Goal: Task Accomplishment & Management: Manage account settings

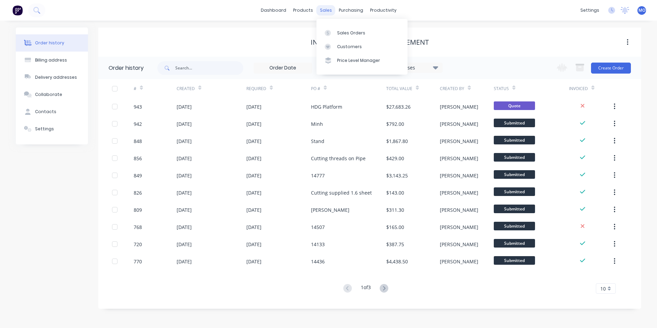
click at [324, 11] on div "sales" at bounding box center [325, 10] width 19 height 10
click at [337, 31] on div "Sales Orders" at bounding box center [351, 33] width 28 height 6
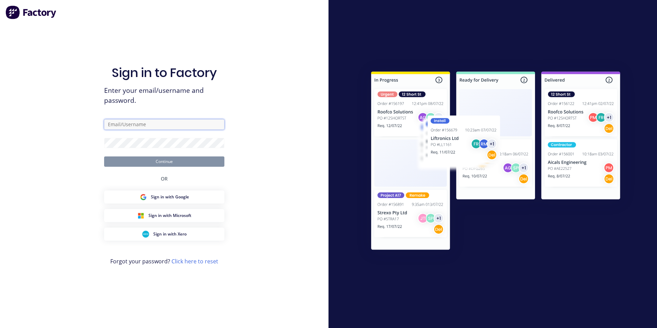
type input "[PERSON_NAME][EMAIL_ADDRESS][DOMAIN_NAME]"
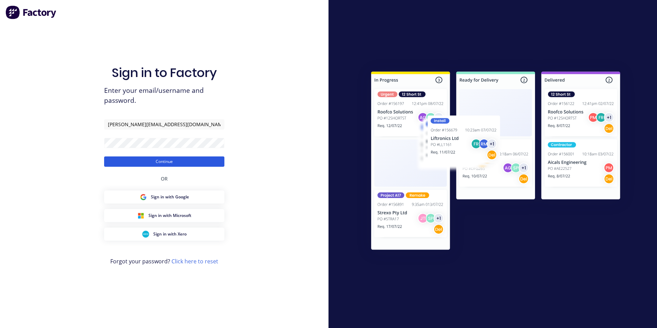
click at [137, 158] on button "Continue" at bounding box center [164, 161] width 120 height 10
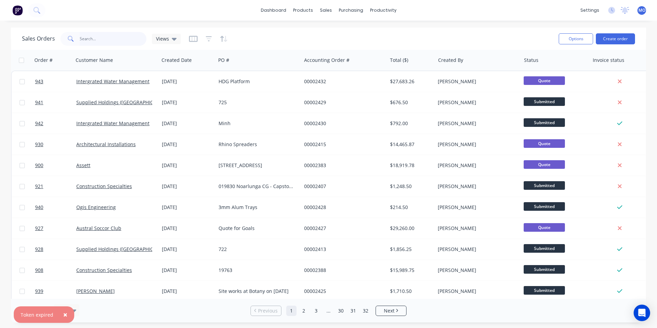
click at [97, 42] on input "text" at bounding box center [113, 39] width 67 height 14
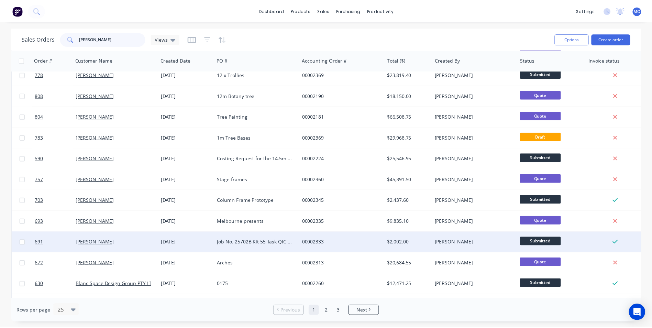
scroll to position [299, 0]
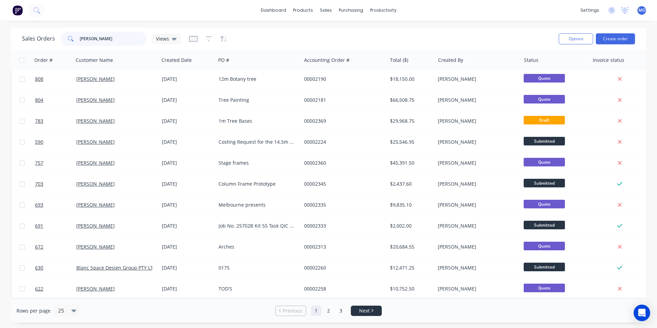
type input "[PERSON_NAME]"
click at [364, 314] on li "Next" at bounding box center [366, 310] width 31 height 10
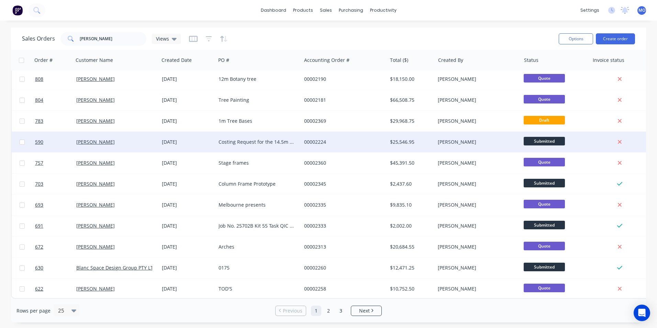
click at [261, 143] on div "Costing Request for the 14.5m D&G Tree Rectification Works" at bounding box center [259, 142] width 86 height 21
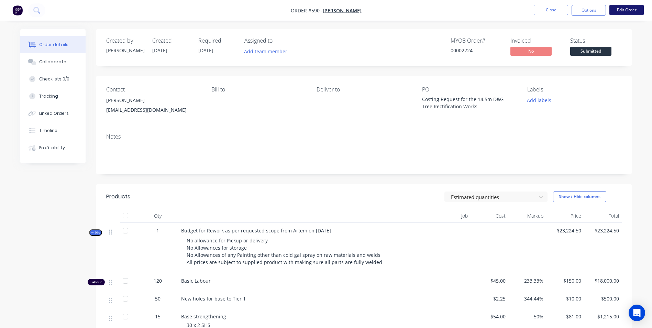
click at [625, 14] on button "Edit Order" at bounding box center [626, 10] width 34 height 10
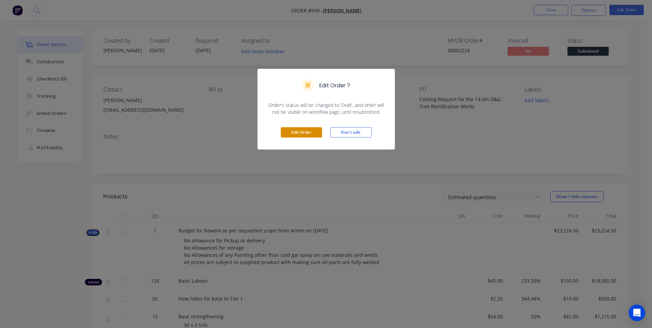
click at [314, 131] on button "Edit Order" at bounding box center [301, 132] width 41 height 10
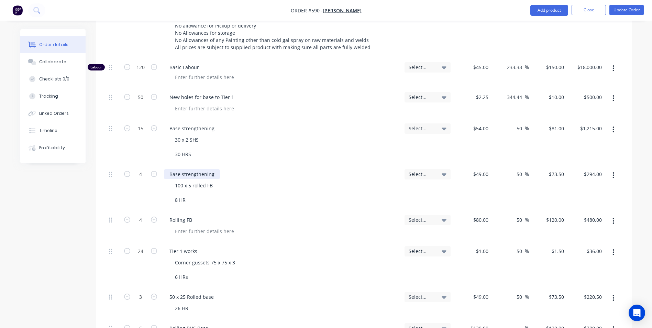
scroll to position [168, 0]
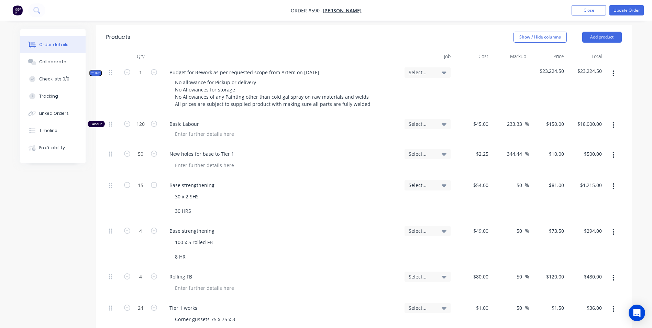
click at [145, 122] on div "120" at bounding box center [140, 130] width 41 height 30
click at [145, 120] on input "120" at bounding box center [141, 124] width 18 height 10
type input "160"
click at [279, 120] on span "Basic Labour" at bounding box center [283, 123] width 229 height 7
type input "$24,000.00"
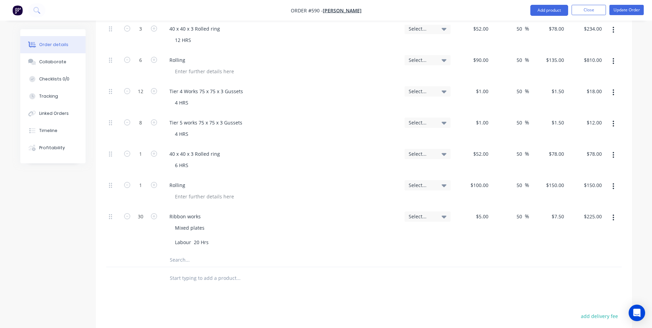
scroll to position [683, 0]
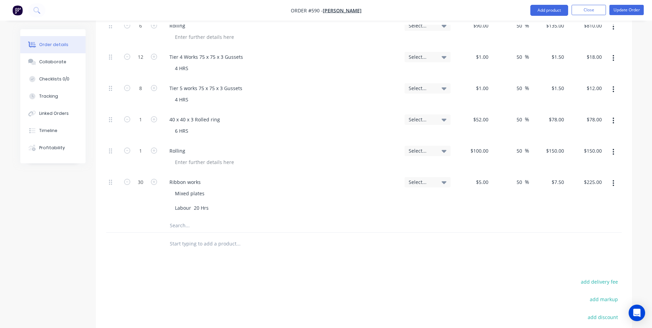
click at [613, 180] on icon "button" at bounding box center [612, 183] width 1 height 6
click at [573, 211] on div "Duplicate" at bounding box center [588, 215] width 53 height 10
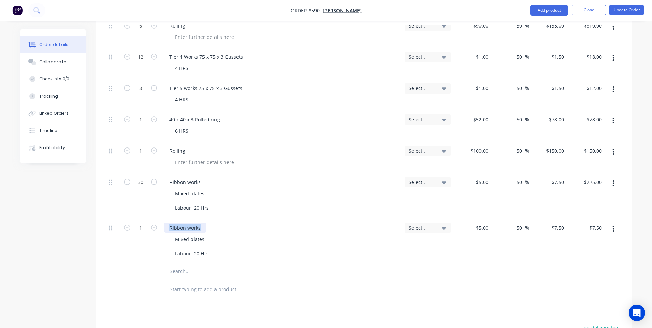
drag, startPoint x: 201, startPoint y: 224, endPoint x: 167, endPoint y: 224, distance: 34.3
click at [167, 224] on div "Ribbon works" at bounding box center [185, 228] width 42 height 10
click at [182, 239] on div "Mixed plates Labour 20 Hrs" at bounding box center [191, 246] width 45 height 24
drag, startPoint x: 210, startPoint y: 239, endPoint x: 157, endPoint y: 239, distance: 52.9
click at [157, 239] on div "1 Laser cutting new 5 mm plates Mixed plates abour 20 Hrs Select... $5.00 $5.00…" at bounding box center [363, 237] width 515 height 38
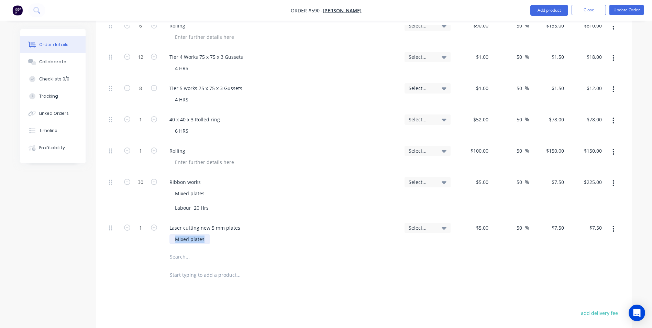
drag, startPoint x: 203, startPoint y: 234, endPoint x: 175, endPoint y: 234, distance: 28.2
click at [175, 234] on div "Mixed plates" at bounding box center [189, 239] width 41 height 10
click at [479, 222] on div "5 $5.00" at bounding box center [472, 237] width 38 height 38
type input "$700.00"
type input "$1,050.00"
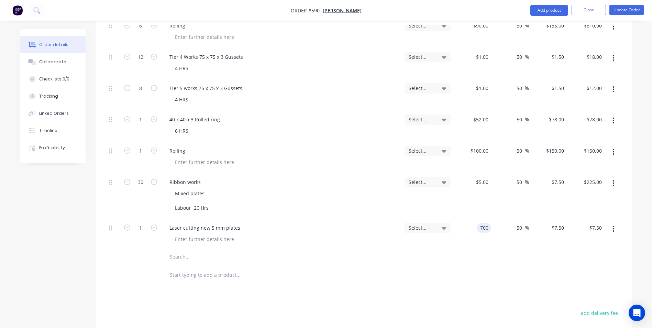
type input "$1,050.00"
click at [612, 223] on button "button" at bounding box center [613, 229] width 16 height 12
click at [582, 256] on div "Duplicate" at bounding box center [588, 261] width 53 height 10
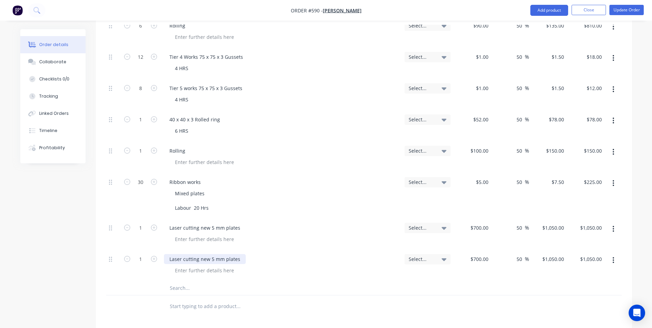
click at [195, 254] on div "Laser cutting new 5 mm plates" at bounding box center [205, 259] width 82 height 10
drag, startPoint x: 202, startPoint y: 251, endPoint x: 158, endPoint y: 247, distance: 44.2
click at [158, 250] on div "1 Laser cutting new 5 mm plates Select... $700.00 $700.00 50 50 % $1,050.00 $1,…" at bounding box center [363, 265] width 515 height 31
type input "$237.00"
type input "$355.50"
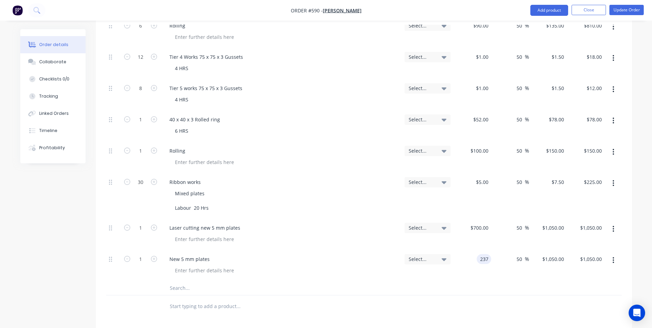
type input "$355.50"
click at [144, 254] on input "1" at bounding box center [141, 259] width 18 height 10
type input "6"
type input "$2,133.00"
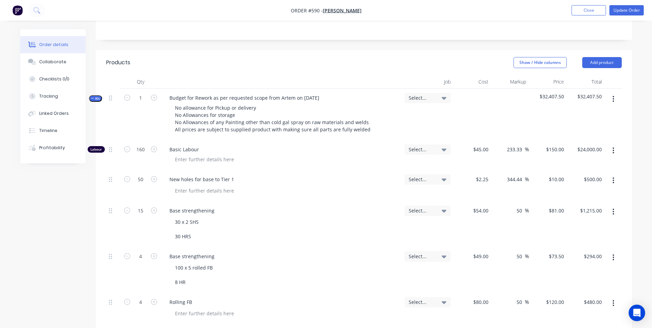
scroll to position [153, 0]
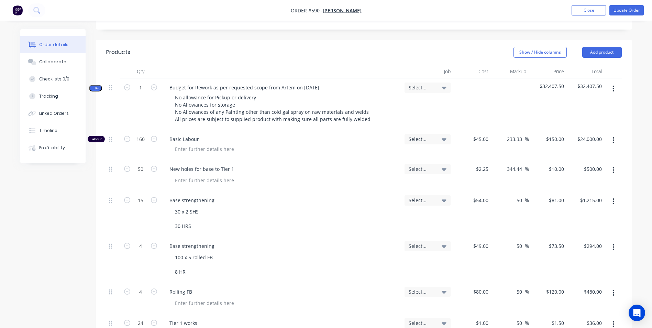
click at [610, 164] on button "button" at bounding box center [613, 170] width 16 height 12
click at [569, 224] on div "Delete" at bounding box center [588, 229] width 53 height 10
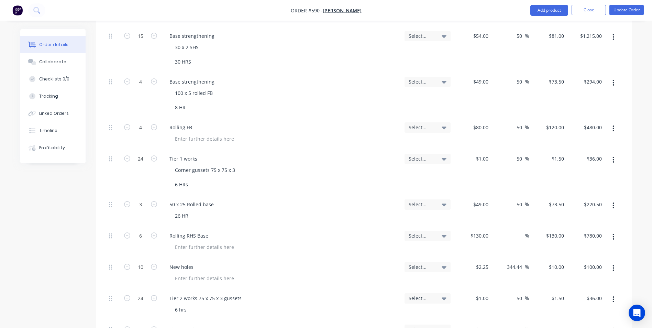
scroll to position [324, 0]
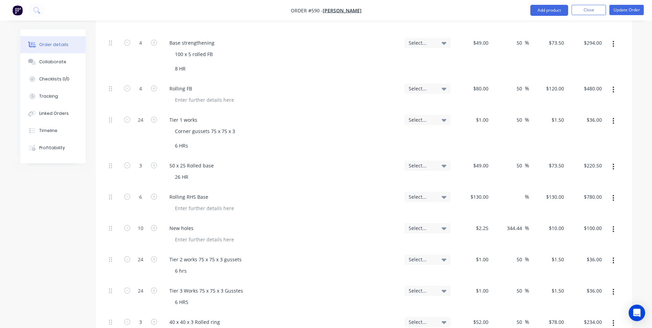
click at [610, 160] on button "button" at bounding box center [613, 166] width 16 height 12
click at [531, 168] on div "$73.50 $73.50" at bounding box center [548, 171] width 38 height 31
click at [609, 192] on button "button" at bounding box center [613, 198] width 16 height 12
click at [574, 252] on div "Delete" at bounding box center [588, 257] width 53 height 10
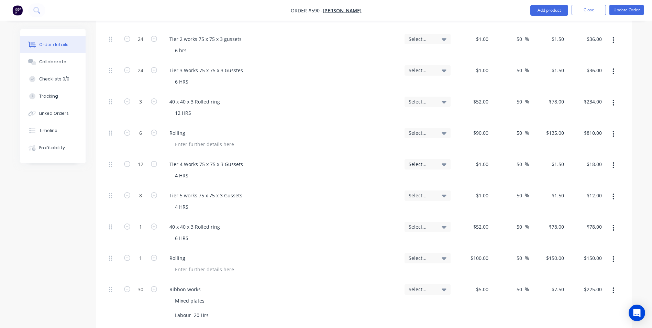
scroll to position [496, 0]
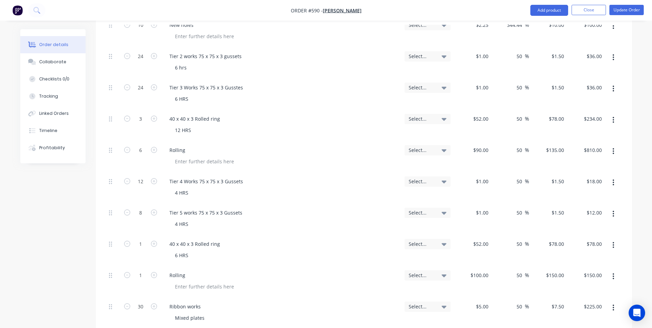
click at [610, 52] on button "button" at bounding box center [613, 57] width 16 height 12
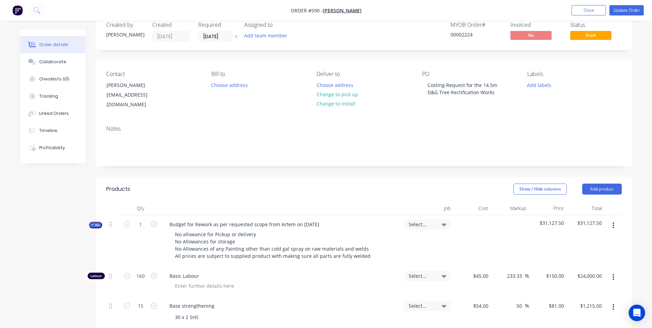
scroll to position [50, 0]
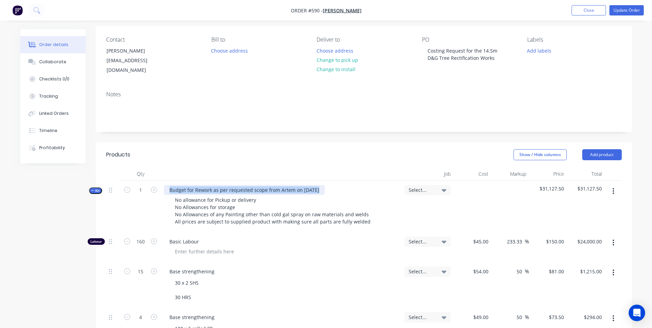
drag, startPoint x: 318, startPoint y: 179, endPoint x: 168, endPoint y: 193, distance: 150.4
click at [168, 193] on div "Budget for Rework as per requested scope from Artem on [DATE] No allowance for …" at bounding box center [281, 207] width 240 height 52
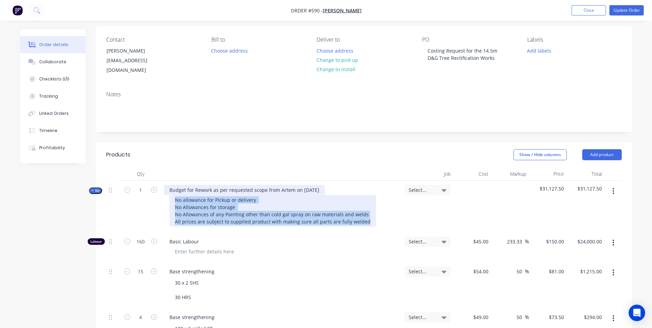
drag, startPoint x: 360, startPoint y: 215, endPoint x: 165, endPoint y: 182, distance: 198.0
click at [165, 182] on div "Budget for Rework as per requested scope from Artem on [DATE] No allowance for …" at bounding box center [281, 207] width 240 height 52
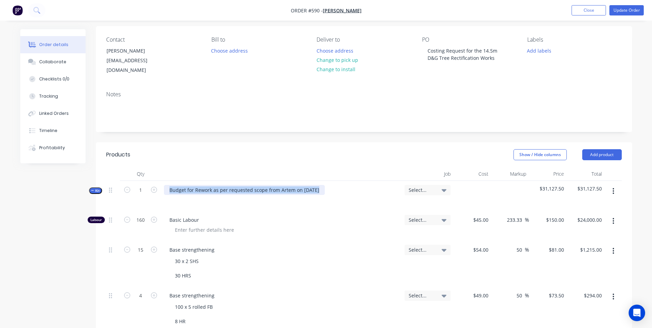
drag, startPoint x: 304, startPoint y: 178, endPoint x: 163, endPoint y: 192, distance: 141.5
click at [163, 192] on div "Budget for Rework as per requested scope from Artem on [DATE]" at bounding box center [281, 196] width 240 height 30
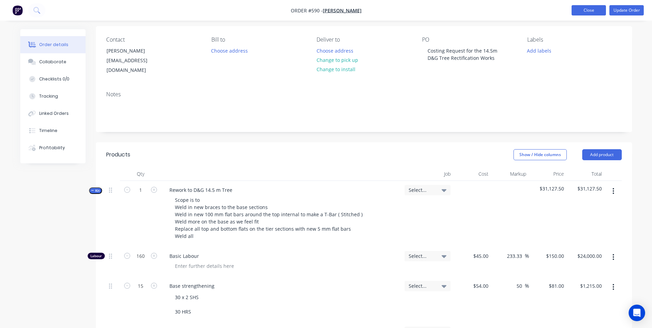
click at [589, 14] on button "Close" at bounding box center [588, 10] width 34 height 10
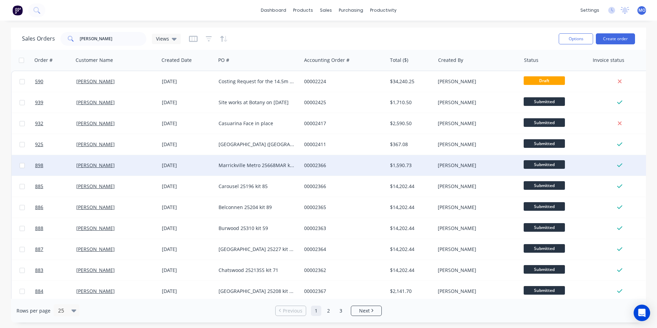
click at [328, 159] on div "00002366" at bounding box center [344, 165] width 86 height 21
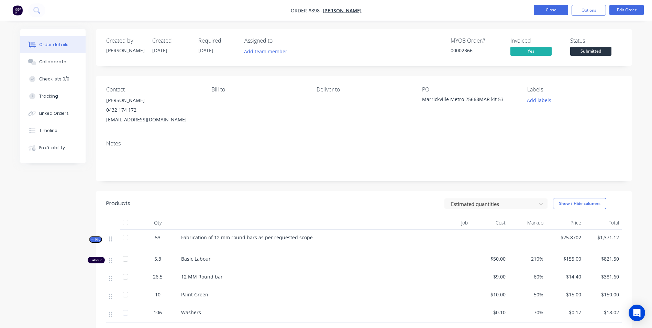
click at [555, 8] on button "Close" at bounding box center [550, 10] width 34 height 10
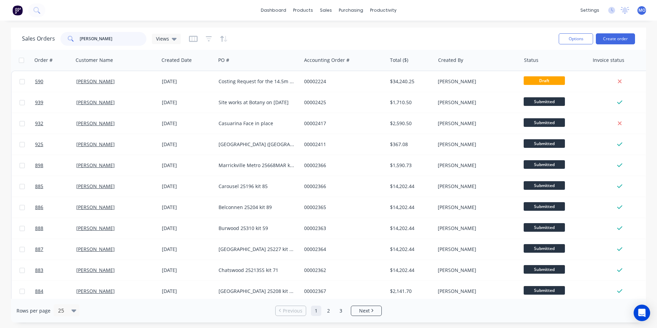
drag, startPoint x: 105, startPoint y: 39, endPoint x: 70, endPoint y: 38, distance: 35.0
click at [70, 38] on div "[PERSON_NAME]" at bounding box center [103, 39] width 86 height 14
type input "aps"
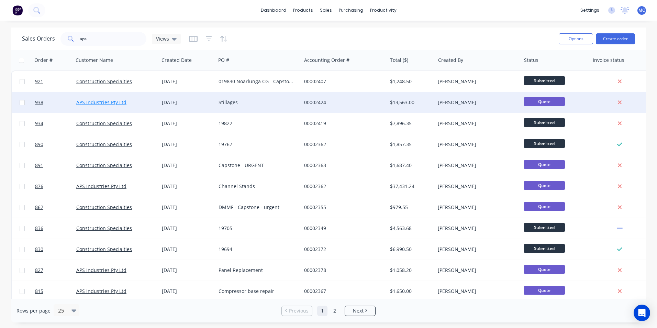
click at [112, 101] on link "APS Industries Pty Ltd" at bounding box center [101, 102] width 50 height 7
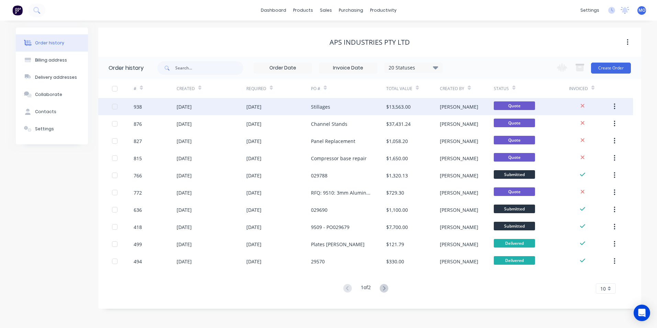
click at [192, 105] on div "[DATE]" at bounding box center [184, 106] width 15 height 7
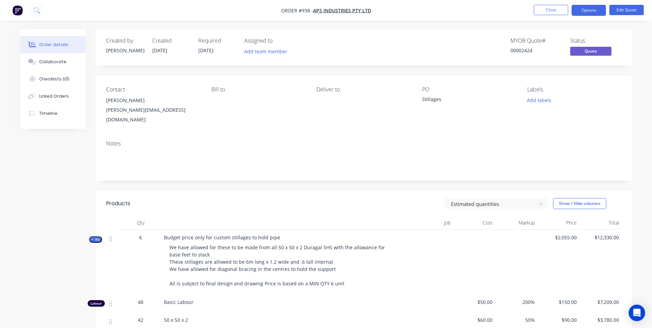
scroll to position [34, 0]
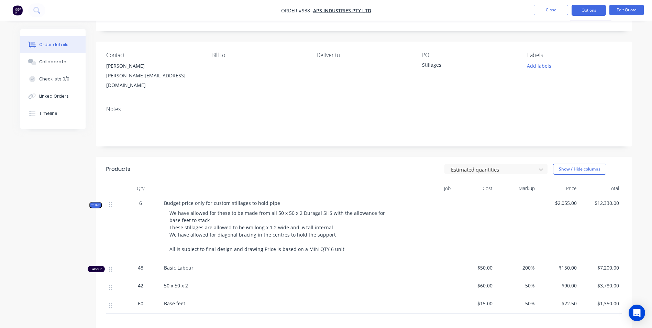
click at [143, 264] on span "48" at bounding box center [140, 267] width 5 height 7
drag, startPoint x: 143, startPoint y: 262, endPoint x: 122, endPoint y: 258, distance: 21.1
click at [122, 260] on div "48" at bounding box center [140, 269] width 41 height 18
click at [619, 10] on button "Edit Quote" at bounding box center [626, 10] width 34 height 10
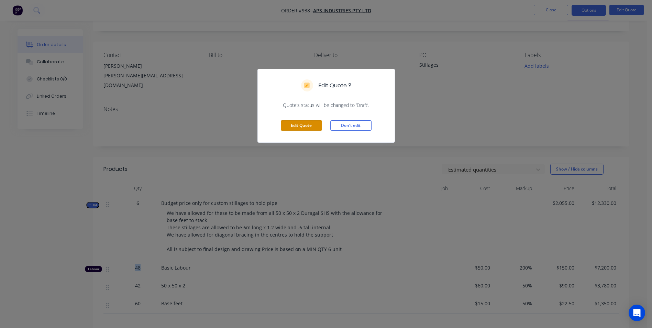
click at [293, 126] on button "Edit Quote" at bounding box center [301, 125] width 41 height 10
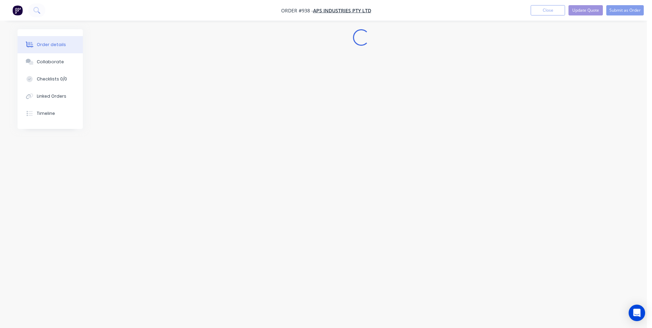
scroll to position [0, 0]
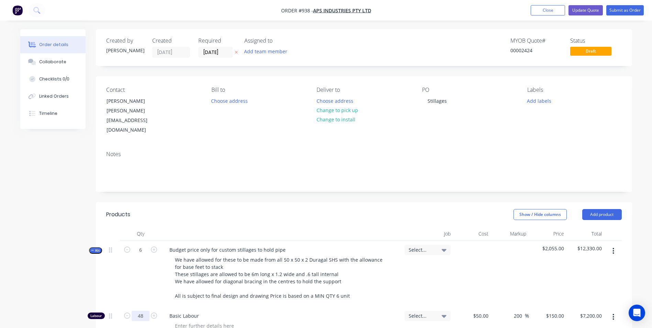
click at [144, 311] on input "48" at bounding box center [141, 316] width 18 height 10
type input "38"
type input "$5,700.00"
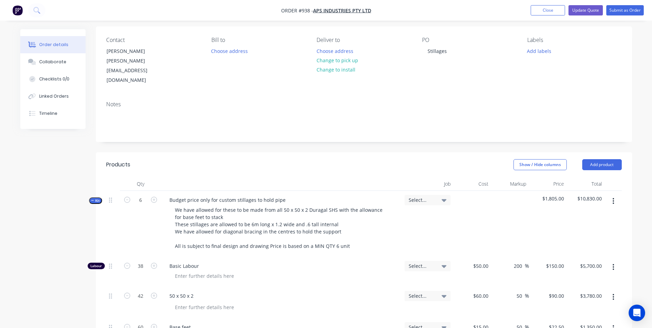
scroll to position [103, 0]
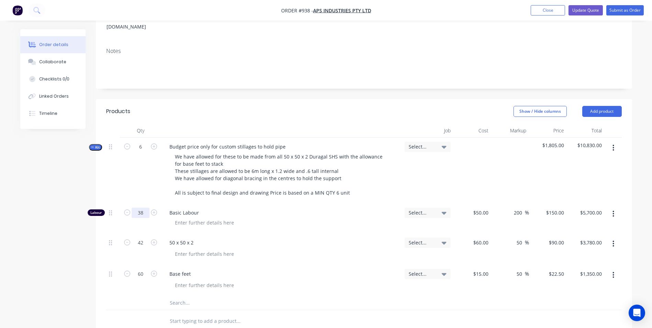
click at [142, 207] on input "38" at bounding box center [141, 212] width 18 height 10
type input "5"
type input "40"
type input "$6,000.00"
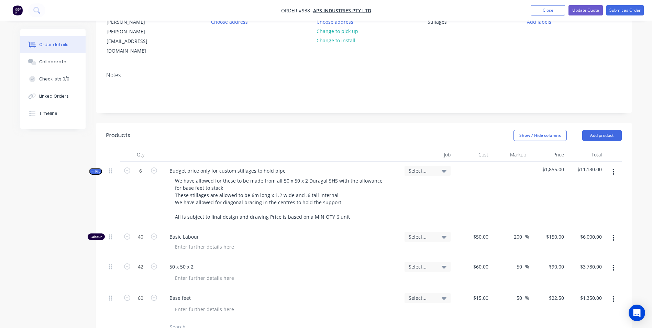
scroll to position [69, 0]
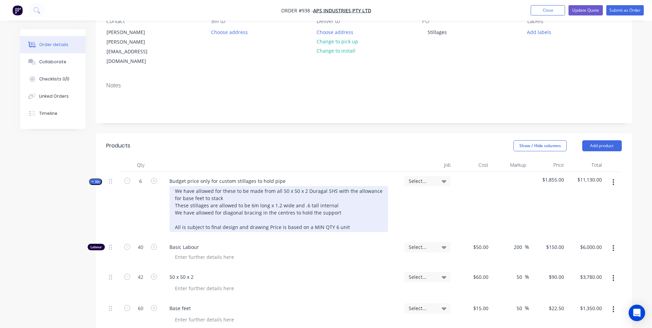
click at [251, 190] on div "We have allowed for these to be made from all 50 x 50 x 2 Duragal SHS with the …" at bounding box center [278, 209] width 218 height 46
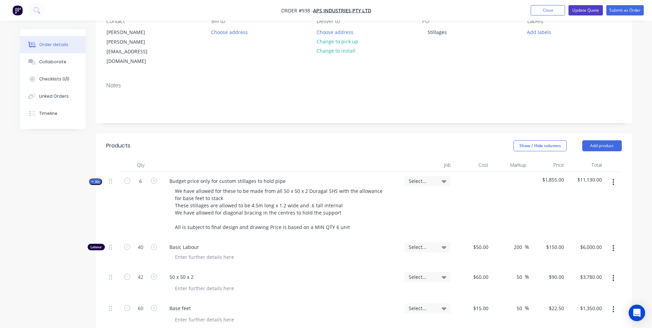
click at [590, 13] on button "Update Quote" at bounding box center [585, 10] width 34 height 10
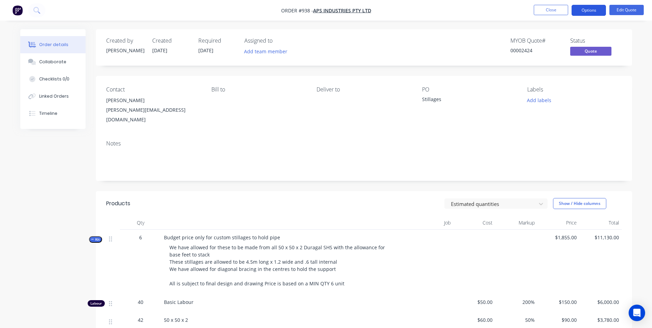
click at [589, 11] on button "Options" at bounding box center [588, 10] width 34 height 11
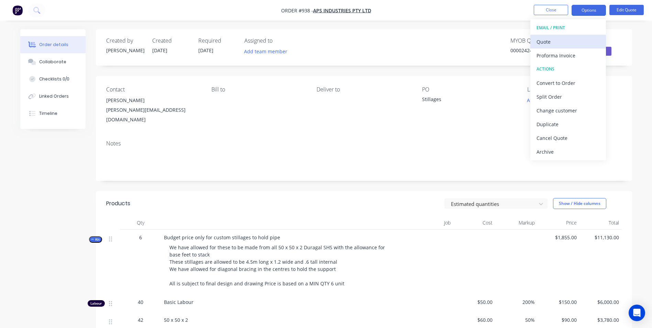
click at [554, 41] on div "Quote" at bounding box center [567, 42] width 63 height 10
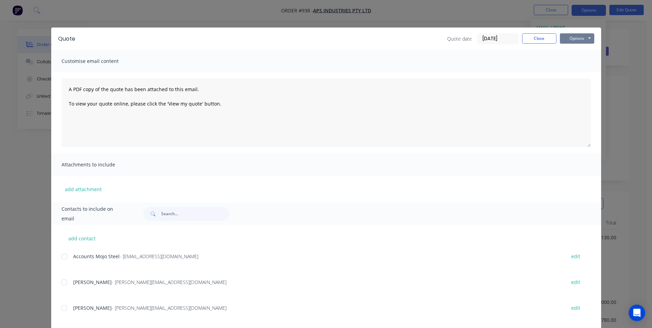
click at [573, 35] on button "Options" at bounding box center [577, 38] width 34 height 10
click at [575, 48] on button "Preview" at bounding box center [582, 50] width 44 height 11
click at [572, 35] on button "Options" at bounding box center [577, 38] width 34 height 10
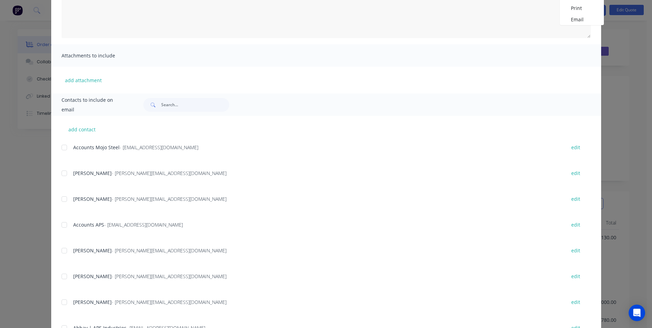
scroll to position [97, 0]
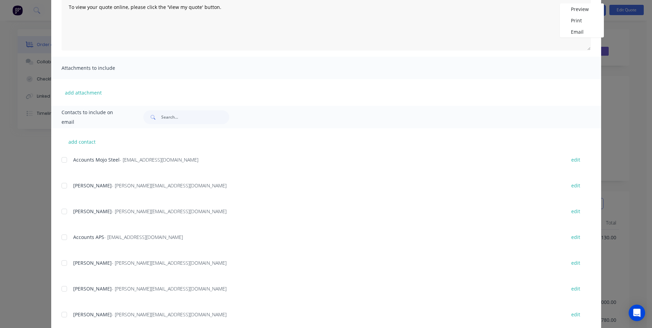
click at [66, 290] on div at bounding box center [64, 289] width 14 height 14
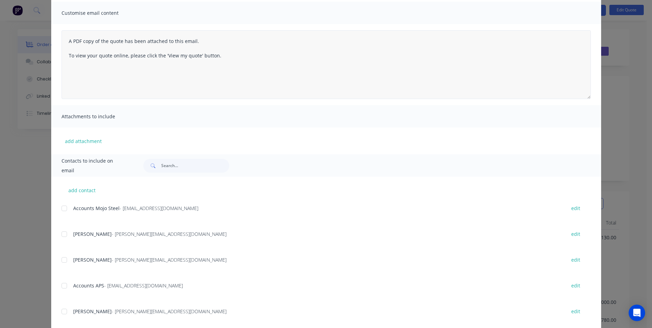
scroll to position [28, 0]
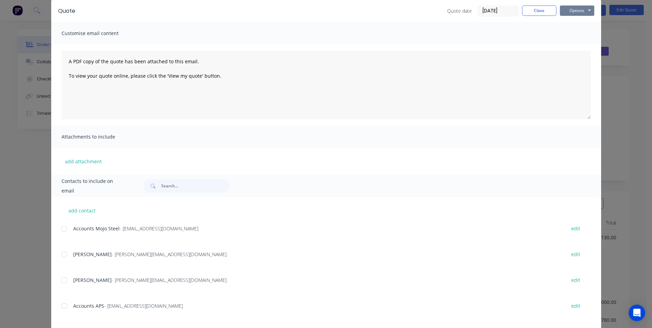
click at [569, 11] on button "Options" at bounding box center [577, 10] width 34 height 10
click at [570, 47] on button "Email" at bounding box center [582, 45] width 44 height 11
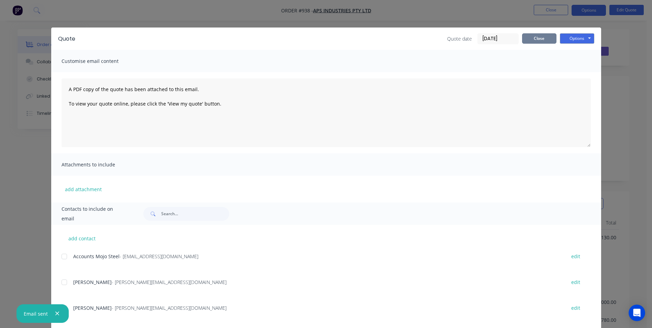
click at [540, 36] on button "Close" at bounding box center [539, 38] width 34 height 10
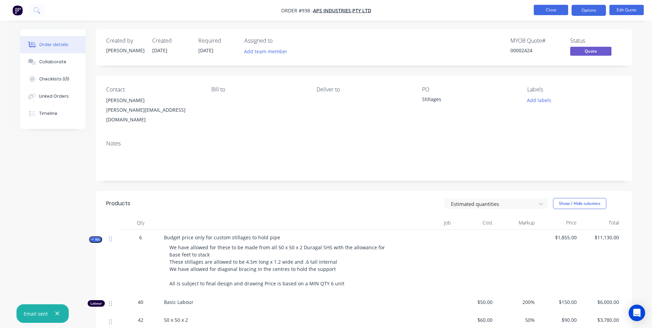
click at [554, 5] on button "Close" at bounding box center [550, 10] width 34 height 10
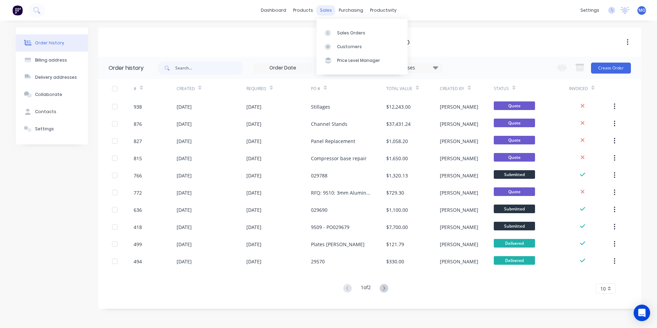
click at [321, 10] on div "sales" at bounding box center [325, 10] width 19 height 10
click at [335, 30] on div at bounding box center [330, 33] width 10 height 6
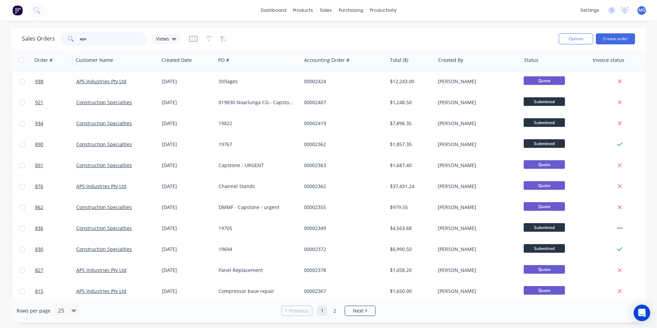
drag, startPoint x: 93, startPoint y: 39, endPoint x: 54, endPoint y: 51, distance: 41.2
click at [54, 51] on div "Sales Orders aps Views Options Create order Order # Customer Name Created Date …" at bounding box center [328, 174] width 635 height 295
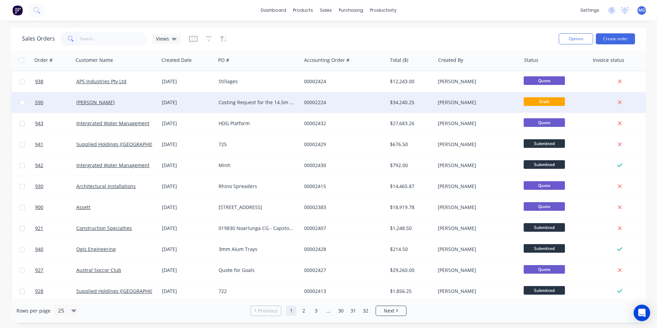
click at [111, 99] on div "[PERSON_NAME]" at bounding box center [117, 102] width 86 height 21
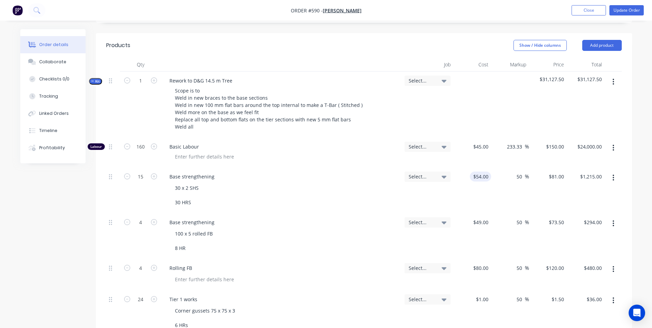
scroll to position [172, 0]
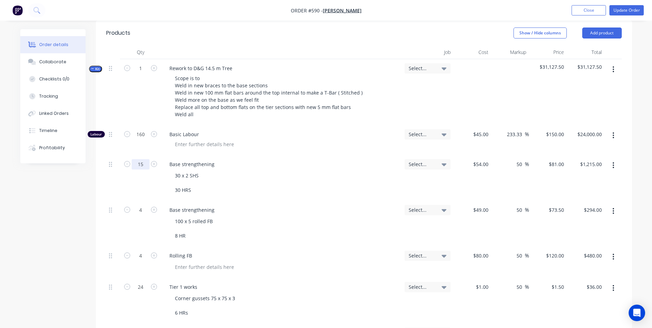
click at [142, 159] on input "15" at bounding box center [141, 164] width 18 height 10
type input "10"
type input "$810.00"
click at [281, 175] on div "30 x 2 SHS 30 HRS" at bounding box center [283, 182] width 229 height 24
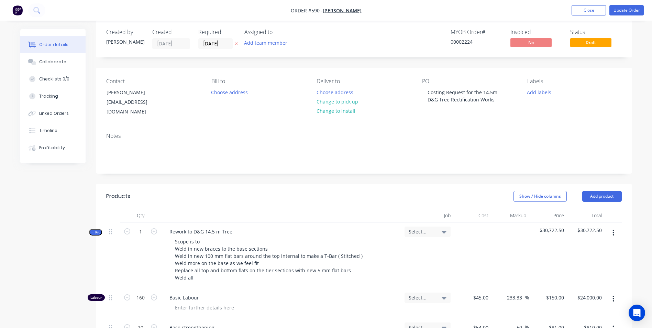
scroll to position [0, 0]
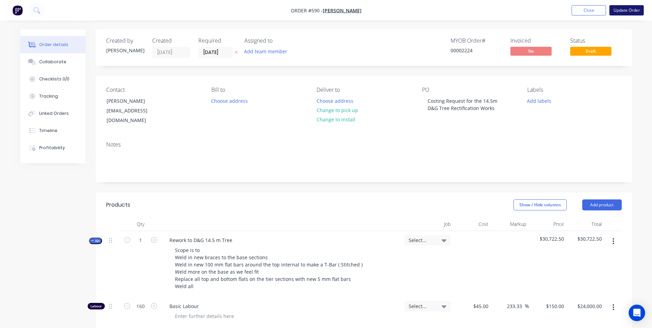
click at [631, 10] on button "Update Order" at bounding box center [626, 10] width 34 height 10
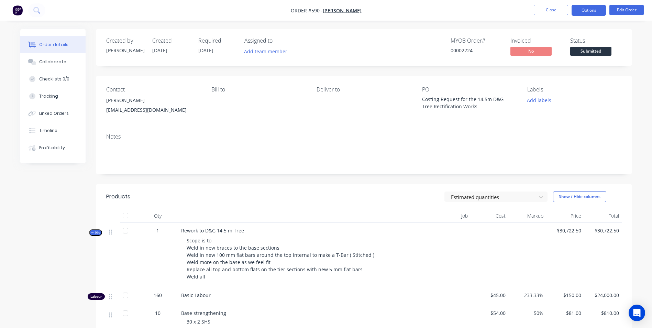
click at [597, 12] on button "Options" at bounding box center [588, 10] width 34 height 11
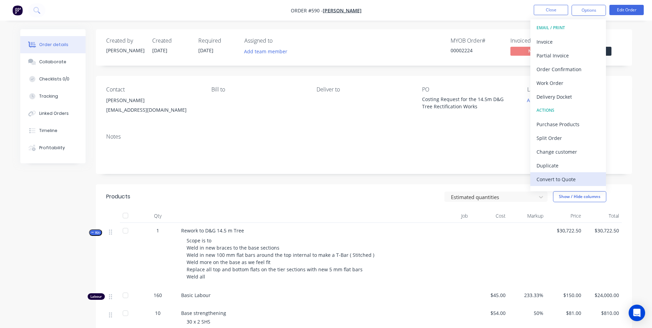
click at [556, 177] on div "Convert to Quote" at bounding box center [567, 179] width 63 height 10
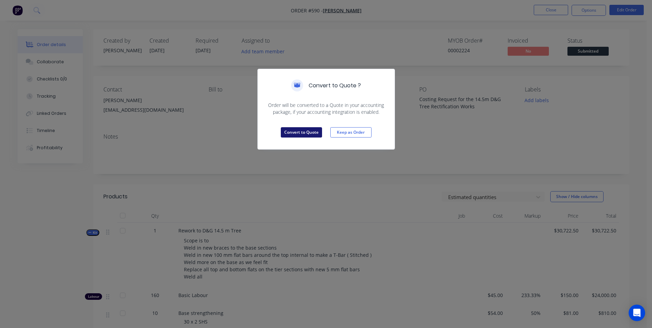
click at [305, 134] on button "Convert to Quote" at bounding box center [301, 132] width 41 height 10
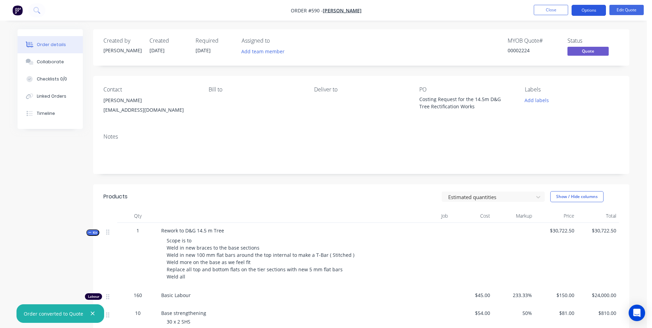
click at [580, 5] on button "Options" at bounding box center [588, 10] width 34 height 11
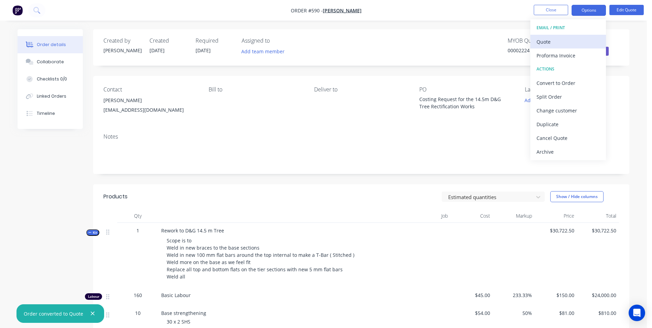
click at [554, 45] on div "Quote" at bounding box center [567, 42] width 63 height 10
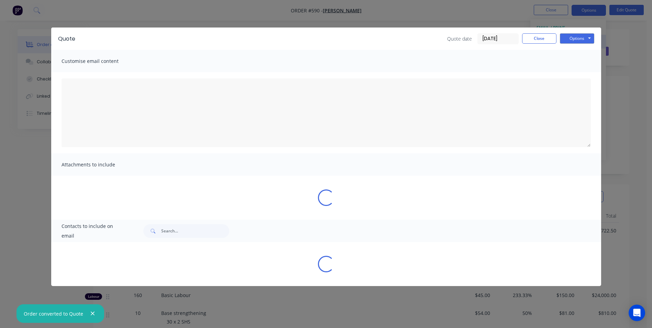
type textarea "A PDF copy of the quote has been attached to this email. To view your quote onl…"
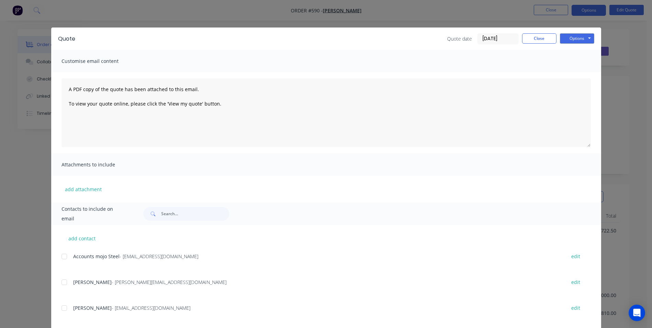
click at [60, 283] on div at bounding box center [64, 282] width 14 height 14
click at [572, 34] on button "Options" at bounding box center [577, 38] width 34 height 10
click at [572, 72] on button "Email" at bounding box center [582, 73] width 44 height 11
click at [532, 42] on button "Close" at bounding box center [539, 38] width 34 height 10
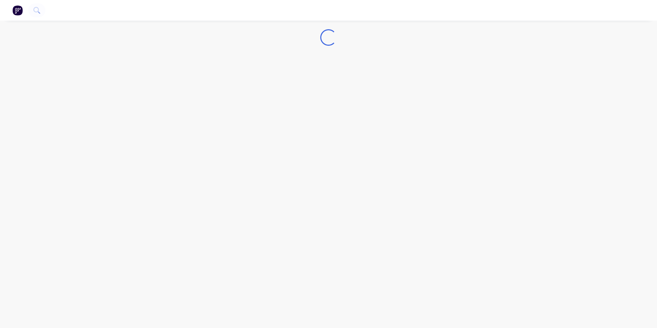
click at [20, 12] on img "button" at bounding box center [17, 10] width 10 height 10
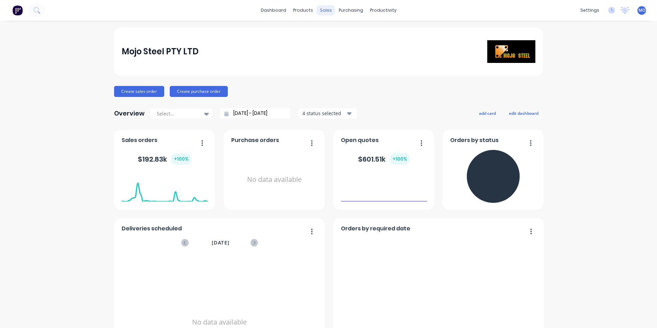
click at [318, 13] on div "sales" at bounding box center [325, 10] width 19 height 10
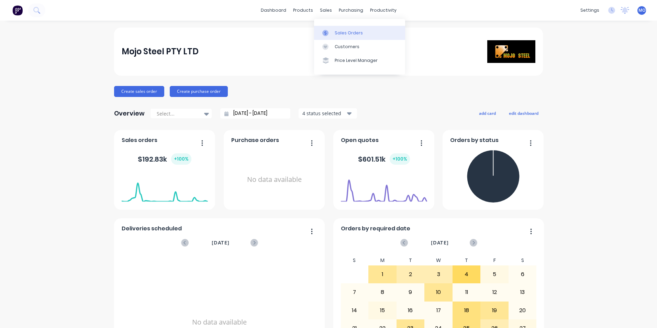
click at [346, 35] on div "Sales Orders" at bounding box center [349, 33] width 28 height 6
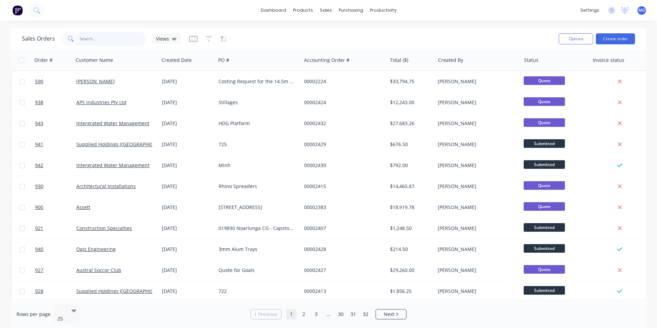
click at [115, 44] on input "text" at bounding box center [113, 39] width 67 height 14
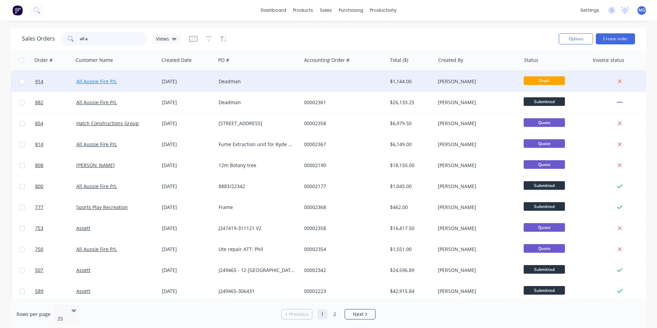
type input "all a"
click at [104, 80] on link "All Aussie Fire P/L" at bounding box center [96, 81] width 41 height 7
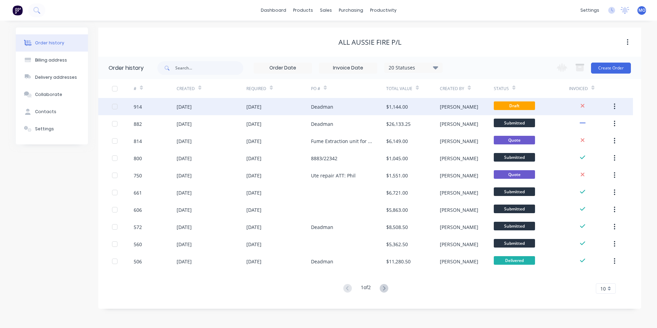
click at [261, 105] on div "19 Sep 2025" at bounding box center [253, 106] width 15 height 7
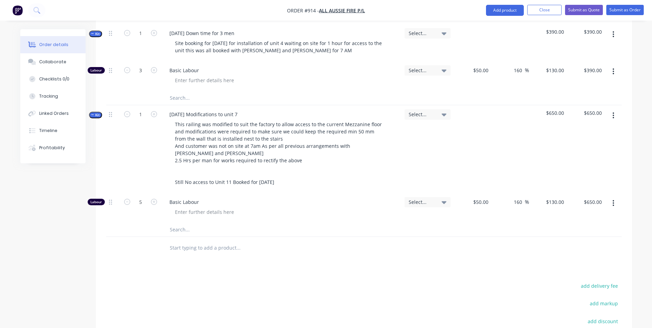
scroll to position [240, 0]
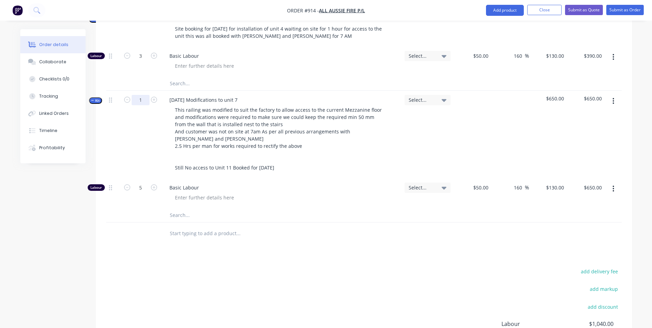
click at [140, 95] on input "1" at bounding box center [141, 100] width 18 height 10
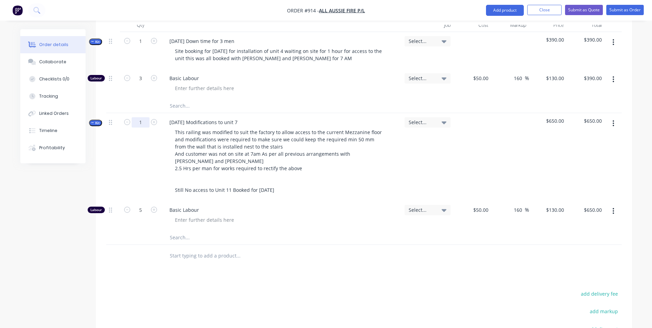
scroll to position [172, 0]
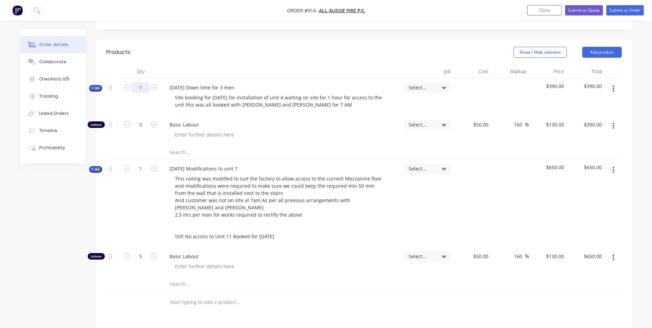
click at [143, 82] on input "1" at bounding box center [141, 87] width 18 height 10
type input "38"
type input "114"
type input "$14,820.00"
click at [139, 82] on input "38" at bounding box center [141, 87] width 18 height 10
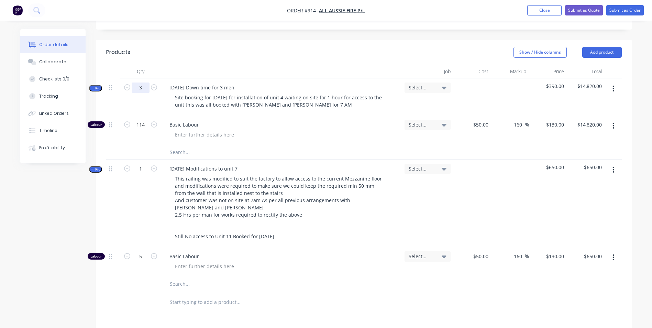
type input "3"
type input "9"
type input "$1,170.00"
drag, startPoint x: 147, startPoint y: 106, endPoint x: 188, endPoint y: 242, distance: 142.4
click at [147, 120] on input "9" at bounding box center [141, 125] width 18 height 10
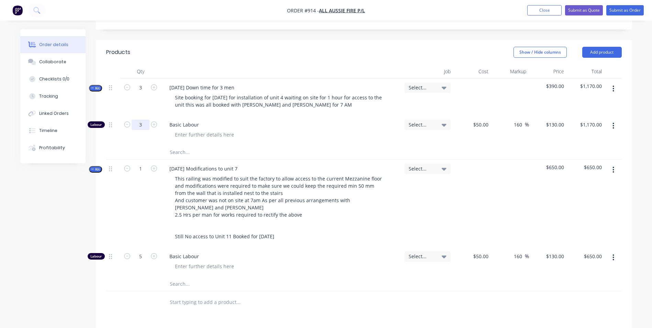
type input "3"
type input "$390.00"
click at [143, 163] on input "1" at bounding box center [141, 168] width 18 height 10
type input "5"
type input "25"
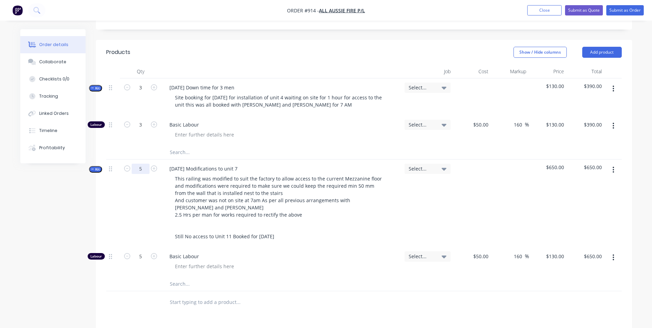
type input "$3,250.00"
click at [143, 251] on input "25" at bounding box center [141, 256] width 18 height 10
type input "5"
type input "$650.00"
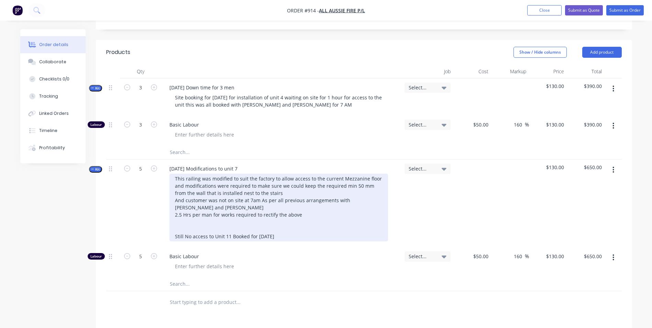
click at [239, 173] on div "This railing was modified to suit the factory to allow access to the current Me…" at bounding box center [278, 207] width 218 height 68
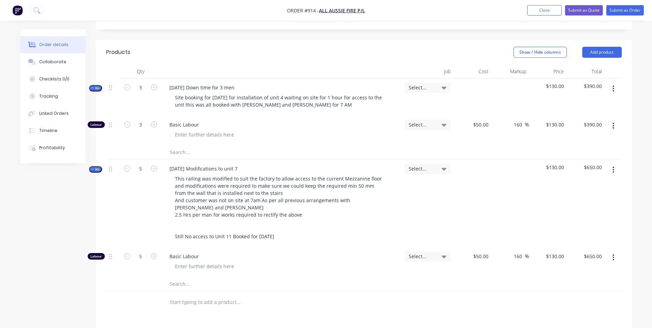
click at [453, 194] on div at bounding box center [472, 203] width 38 height 88
click at [609, 163] on button "button" at bounding box center [613, 169] width 16 height 12
click at [579, 210] on div "Duplicate" at bounding box center [588, 215] width 53 height 10
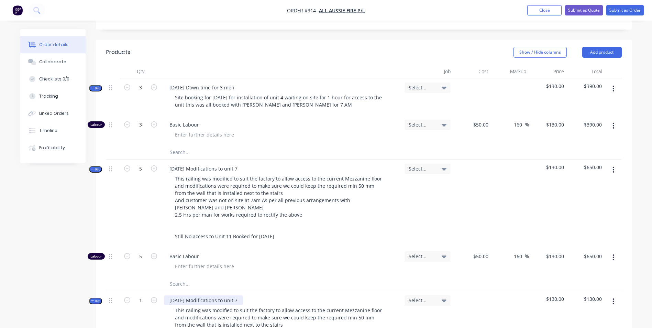
click at [172, 295] on div "19-9-25 Modifications to unit 7" at bounding box center [203, 300] width 79 height 10
click at [237, 295] on div "22-9-25 Modifications to unit 7" at bounding box center [203, 300] width 79 height 10
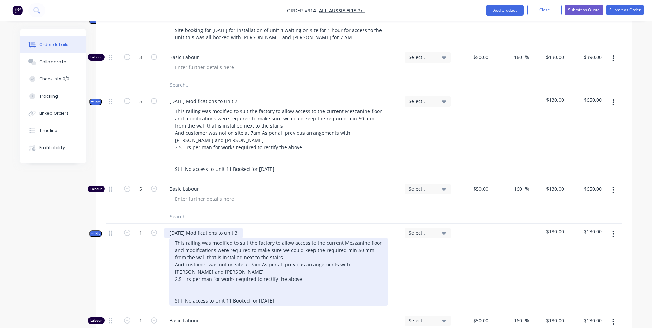
scroll to position [240, 0]
drag, startPoint x: 302, startPoint y: 260, endPoint x: 314, endPoint y: 258, distance: 12.3
click at [314, 258] on div "This railing was modified to suit the factory to allow access to the current Me…" at bounding box center [278, 270] width 218 height 68
drag, startPoint x: 194, startPoint y: 255, endPoint x: 184, endPoint y: 248, distance: 11.6
click at [184, 248] on div "This railing was modified to suit the factory to allow access to the current Me…" at bounding box center [278, 270] width 218 height 68
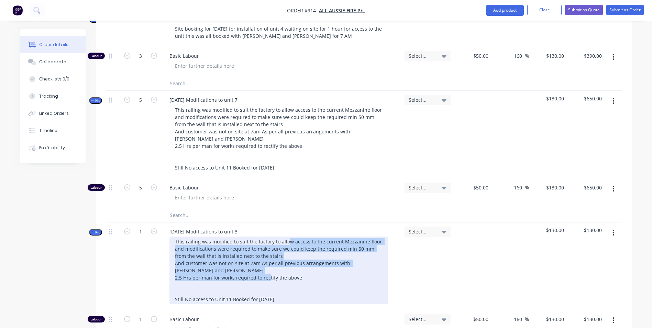
drag, startPoint x: 297, startPoint y: 257, endPoint x: 286, endPoint y: 224, distance: 34.9
click at [286, 236] on div "This railing was modified to suit the factory to allow access to the current Me…" at bounding box center [278, 270] width 218 height 68
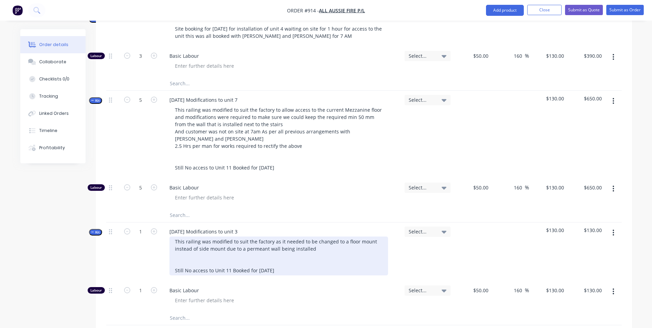
drag, startPoint x: 280, startPoint y: 248, endPoint x: 204, endPoint y: 233, distance: 77.8
click at [204, 236] on div "This railing was modified to suit the factory as it needed to be changed to a f…" at bounding box center [278, 255] width 218 height 39
click at [283, 251] on div "This railing was modified to suit the factory as it needed to be changed to a f…" at bounding box center [278, 255] width 218 height 39
click at [262, 236] on div "This railing was modified to suit the factory as it needed to be changed to a f…" at bounding box center [278, 255] width 218 height 39
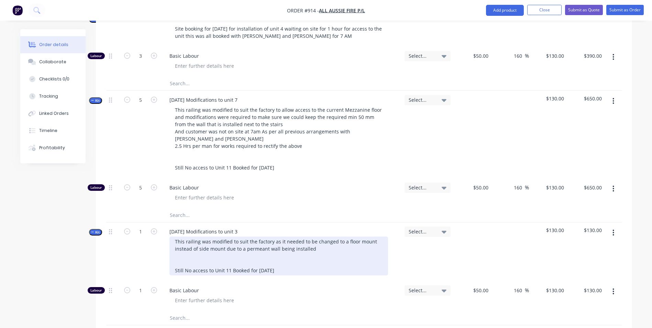
drag, startPoint x: 279, startPoint y: 251, endPoint x: 217, endPoint y: 246, distance: 62.0
click at [217, 246] on div "This railing was modified to suit the factory as it needed to be changed to a f…" at bounding box center [278, 255] width 218 height 39
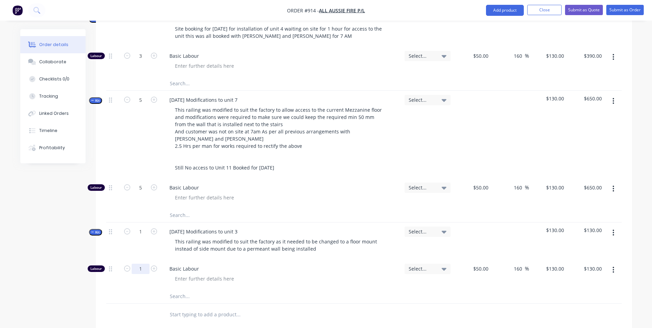
click at [141, 264] on div "1" at bounding box center [140, 274] width 41 height 30
click at [146, 226] on input "1" at bounding box center [141, 231] width 18 height 10
click at [298, 235] on div "22-9-25 Modifications to unit 3 This railing was modified to suit the factory a…" at bounding box center [281, 240] width 240 height 37
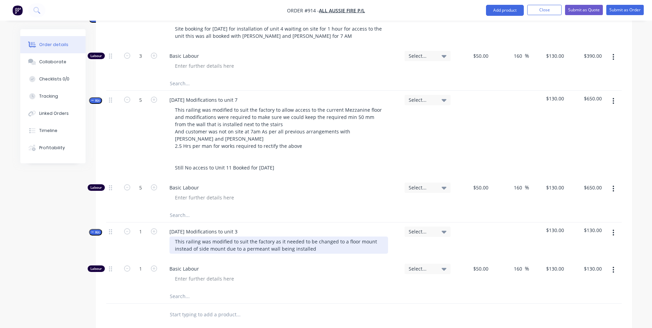
click at [312, 236] on div "This railing was modified to suit the factory as it needed to be changed to a f…" at bounding box center [278, 244] width 218 height 17
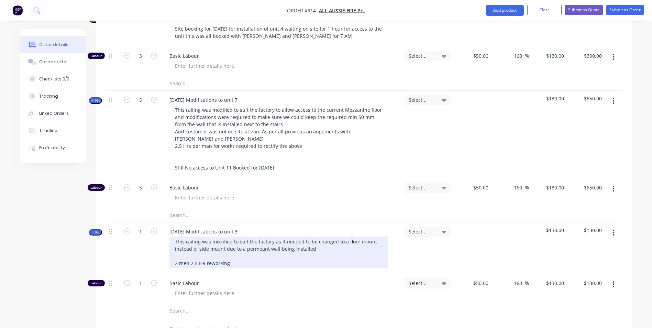
click at [195, 243] on div "This railing was modified to suit the factory as it needed to be changed to a f…" at bounding box center [278, 252] width 218 height 32
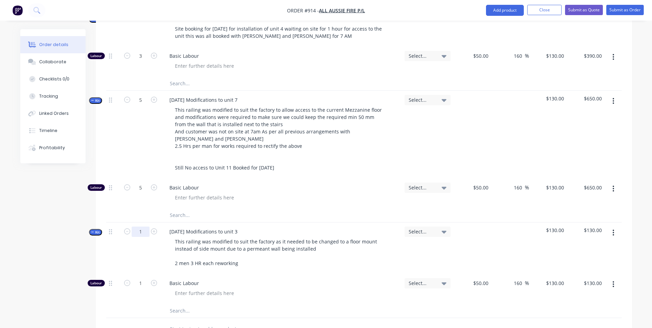
click at [146, 226] on input "1" at bounding box center [141, 231] width 18 height 10
type input "6"
type input "$780.00"
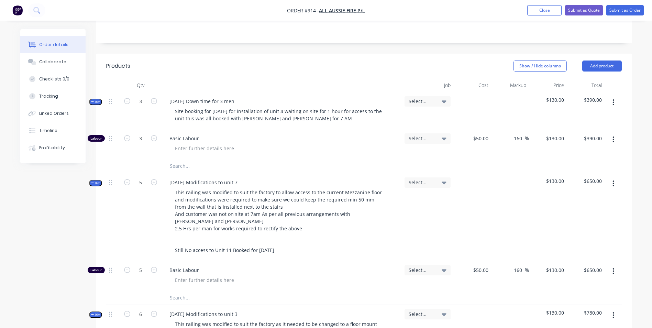
scroll to position [0, 0]
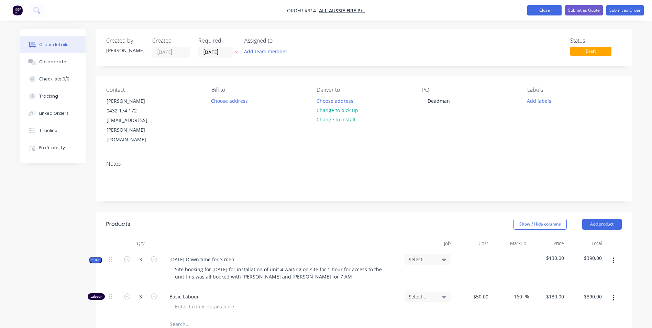
click at [541, 12] on button "Close" at bounding box center [544, 10] width 34 height 10
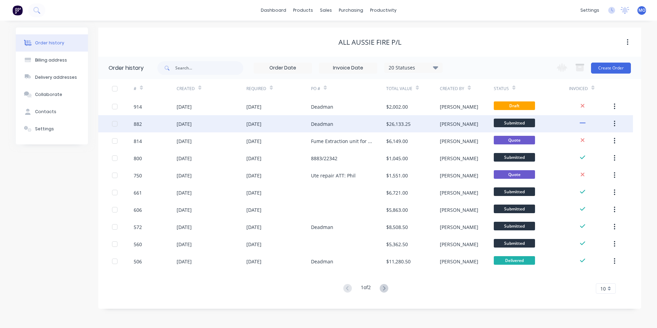
click at [240, 123] on div "[DATE]" at bounding box center [212, 123] width 70 height 17
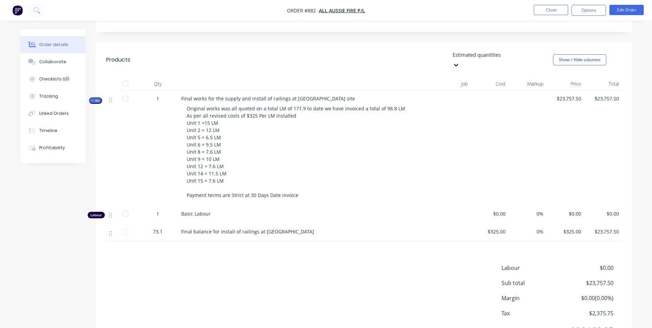
scroll to position [175, 0]
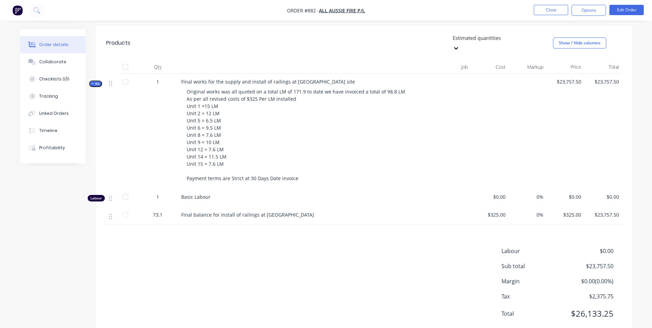
click at [325, 74] on div "Final works for the supply and install of railings at Deadman site Original wor…" at bounding box center [298, 131] width 240 height 115
click at [627, 12] on button "Edit Order" at bounding box center [626, 10] width 34 height 10
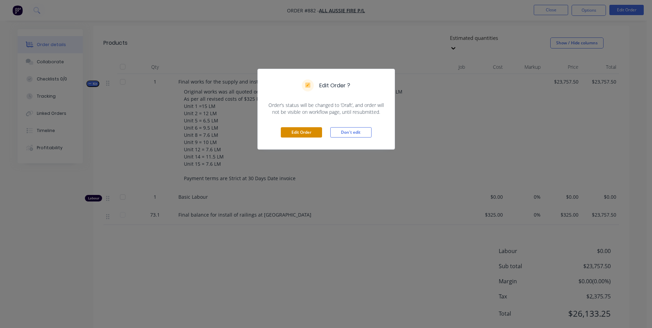
click at [305, 129] on button "Edit Order" at bounding box center [301, 132] width 41 height 10
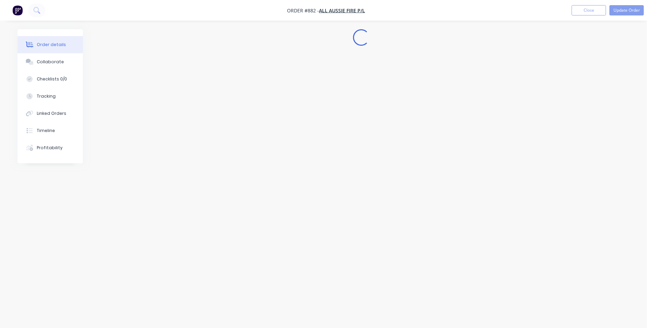
scroll to position [0, 0]
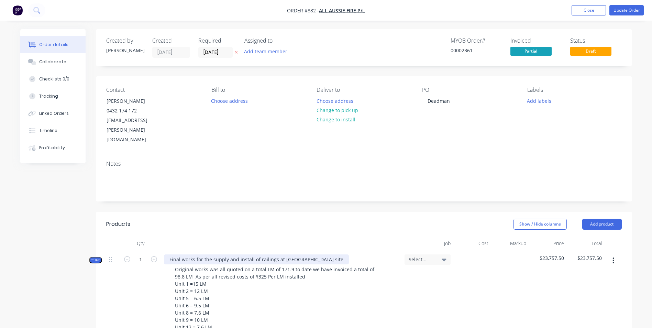
click at [312, 254] on div "Final works for the supply and install of railings at Deadman site" at bounding box center [256, 259] width 185 height 10
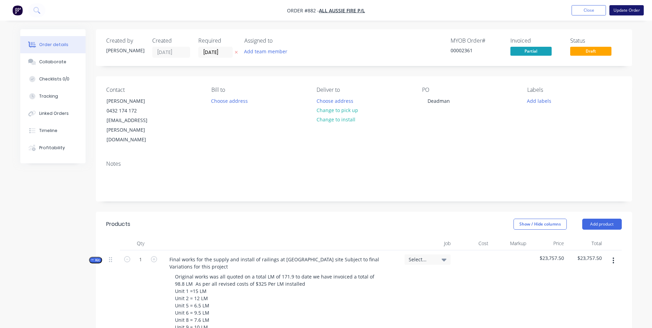
click at [615, 11] on button "Update Order" at bounding box center [626, 10] width 34 height 10
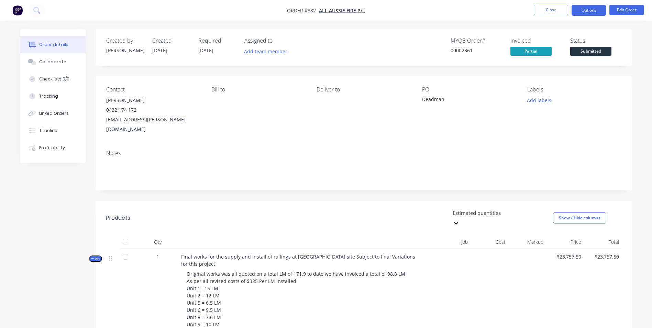
click at [583, 13] on button "Options" at bounding box center [588, 10] width 34 height 11
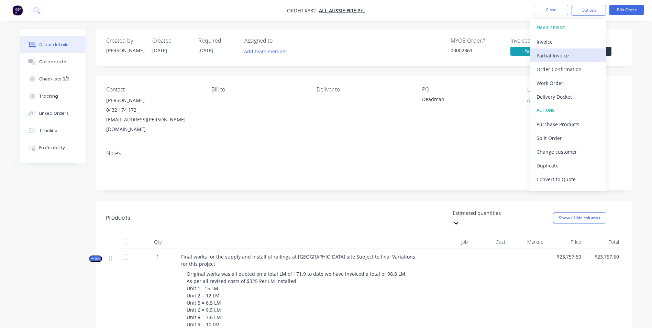
click at [543, 59] on div "Partial Invoice" at bounding box center [567, 55] width 63 height 10
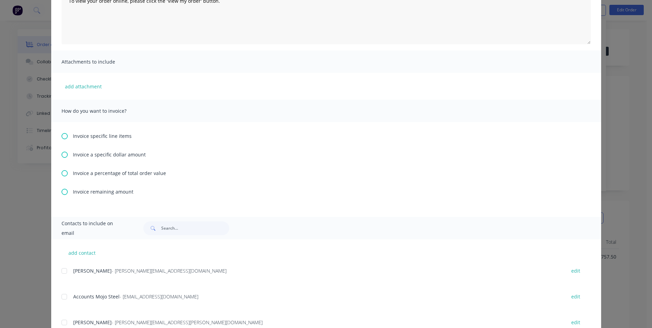
scroll to position [103, 0]
click at [61, 191] on icon at bounding box center [64, 191] width 6 height 6
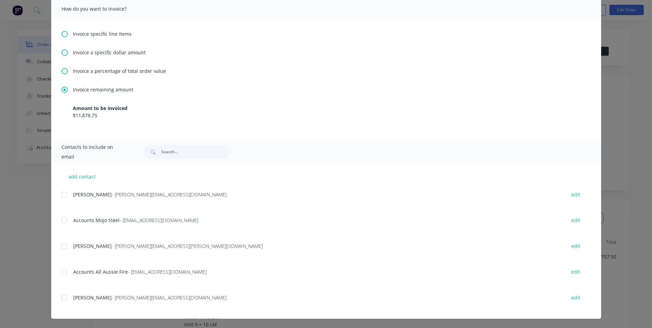
scroll to position [205, 0]
click at [64, 271] on div at bounding box center [64, 271] width 14 height 14
click at [63, 225] on div at bounding box center [64, 220] width 14 height 14
click at [65, 245] on div at bounding box center [64, 246] width 14 height 14
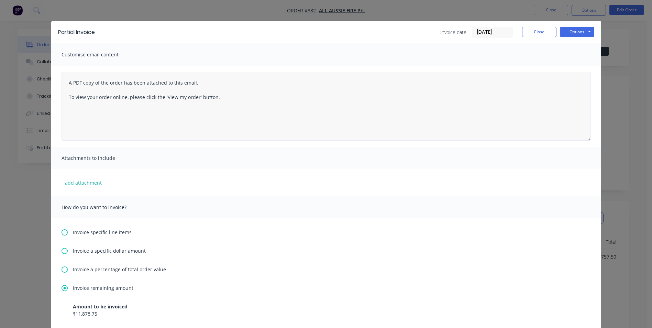
scroll to position [0, 0]
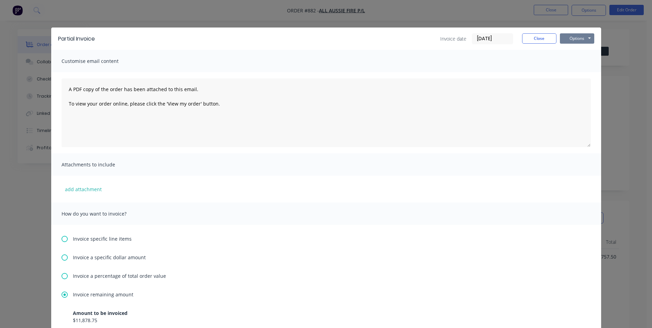
click at [573, 35] on button "Options" at bounding box center [577, 38] width 34 height 10
click at [578, 70] on button "Email" at bounding box center [582, 73] width 44 height 11
click at [533, 41] on button "Close" at bounding box center [539, 38] width 34 height 10
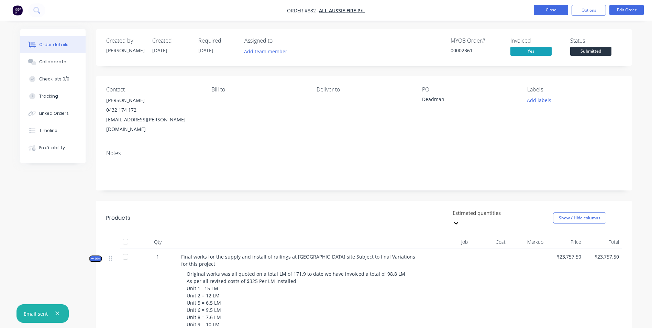
click at [548, 14] on button "Close" at bounding box center [550, 10] width 34 height 10
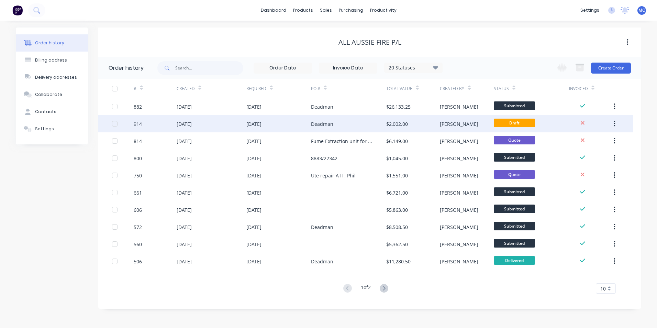
click at [186, 121] on div "19 Sep 2025" at bounding box center [184, 123] width 15 height 7
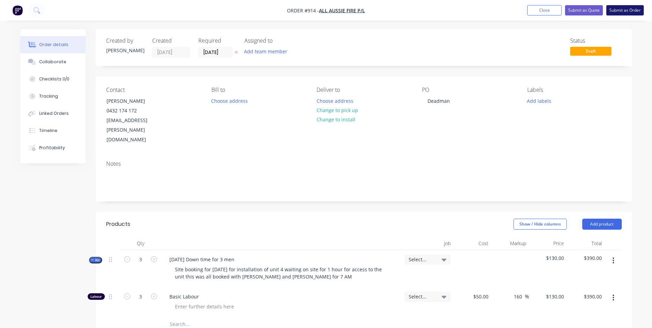
click at [623, 12] on button "Submit as Order" at bounding box center [624, 10] width 37 height 10
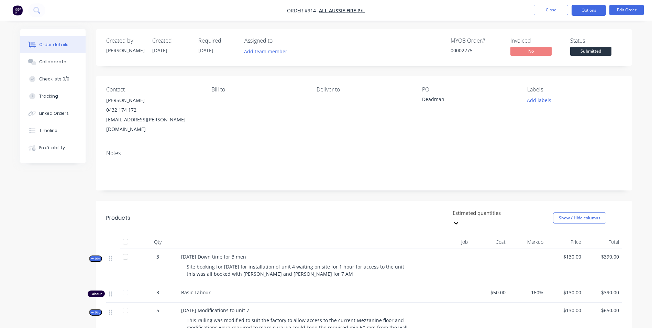
click at [586, 14] on button "Options" at bounding box center [588, 10] width 34 height 11
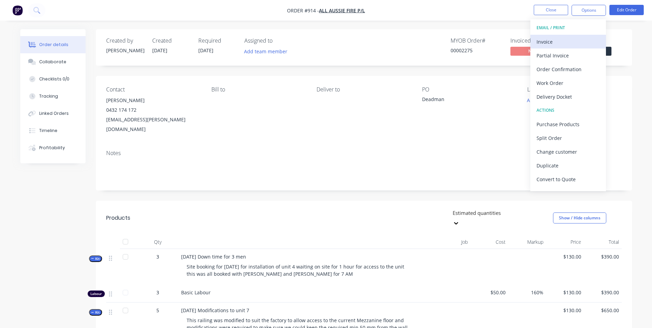
click at [546, 42] on div "Invoice" at bounding box center [567, 42] width 63 height 10
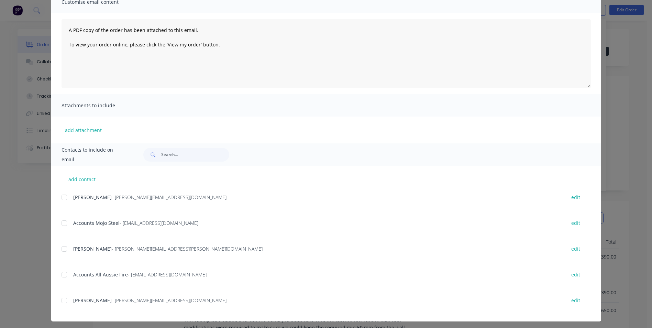
scroll to position [62, 0]
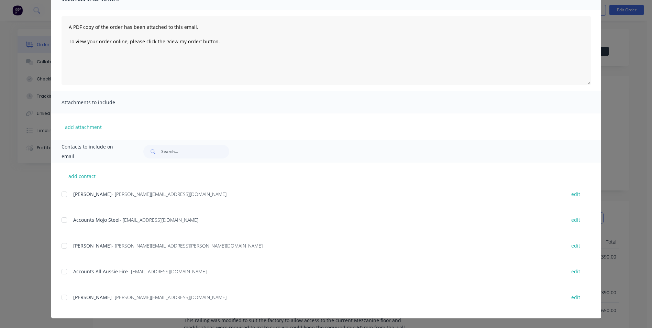
click at [57, 246] on div "add contact Shawn Laws - shaun@allaussiefire.com.au edit Accounts Mojo Steel - …" at bounding box center [326, 240] width 550 height 156
click at [61, 270] on div at bounding box center [64, 271] width 14 height 14
click at [61, 244] on div at bounding box center [64, 246] width 14 height 14
click at [63, 220] on div at bounding box center [64, 220] width 14 height 14
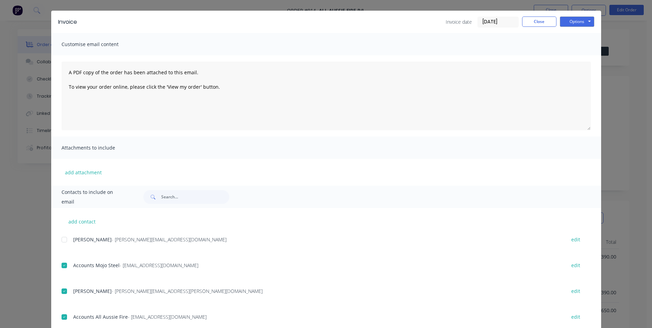
scroll to position [0, 0]
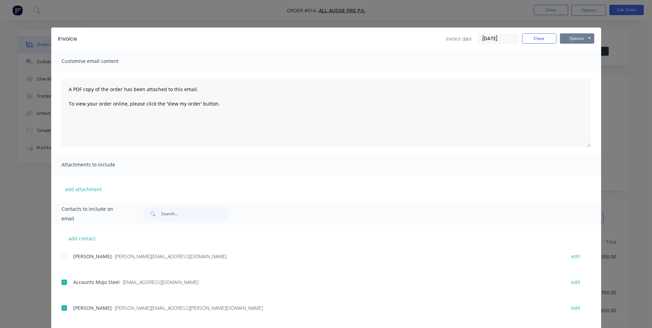
click at [572, 38] on button "Options" at bounding box center [577, 38] width 34 height 10
click at [574, 73] on button "Email" at bounding box center [582, 73] width 44 height 11
click at [527, 37] on button "Close" at bounding box center [539, 38] width 34 height 10
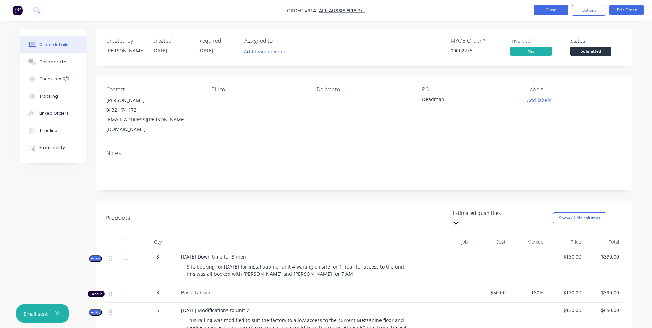
click at [552, 6] on button "Close" at bounding box center [550, 10] width 34 height 10
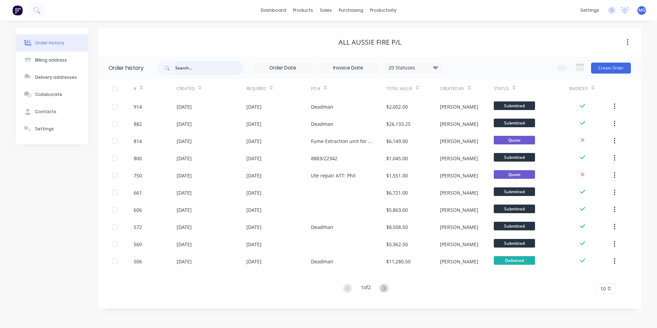
click at [180, 69] on input "text" at bounding box center [209, 68] width 68 height 14
click at [325, 7] on div "sales" at bounding box center [325, 10] width 19 height 10
click at [333, 29] on link "Sales Orders" at bounding box center [361, 33] width 91 height 14
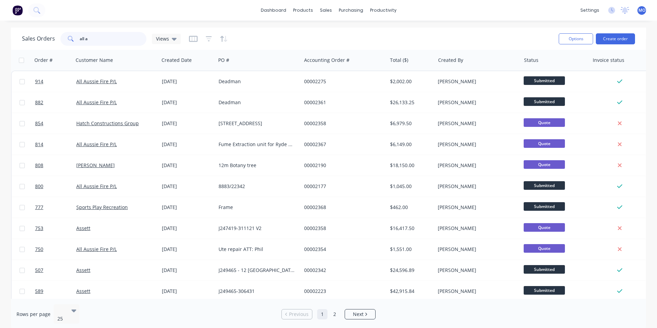
drag, startPoint x: 100, startPoint y: 40, endPoint x: 58, endPoint y: 40, distance: 41.9
click at [58, 40] on div "Sales Orders all a Views" at bounding box center [101, 39] width 159 height 14
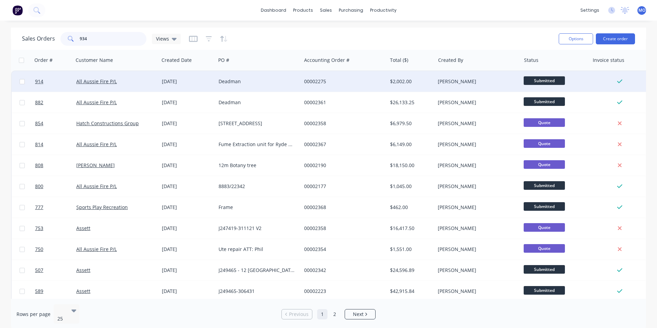
type input "934"
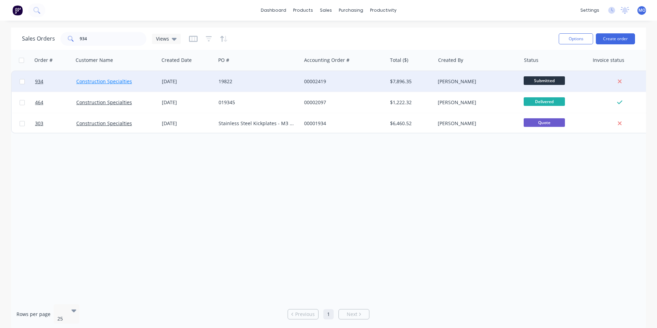
click at [111, 80] on link "Construction Specialties" at bounding box center [104, 81] width 56 height 7
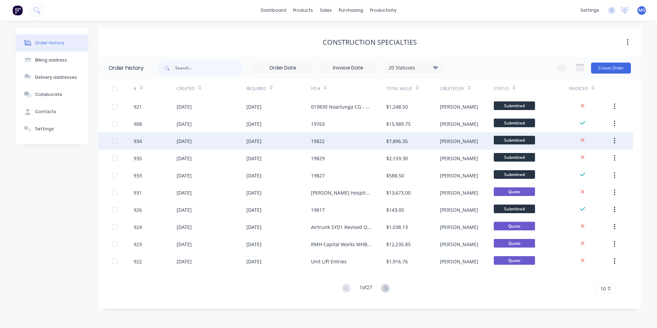
click at [188, 139] on div "[DATE]" at bounding box center [184, 140] width 15 height 7
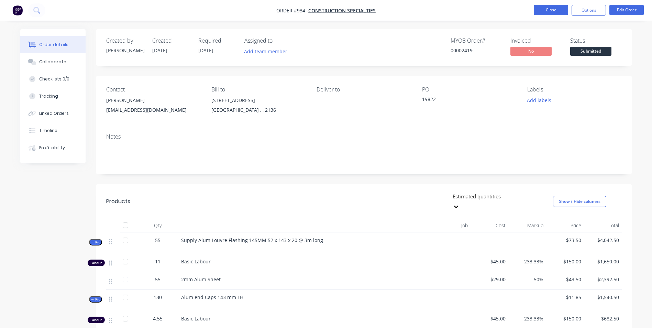
click at [546, 11] on button "Close" at bounding box center [550, 10] width 34 height 10
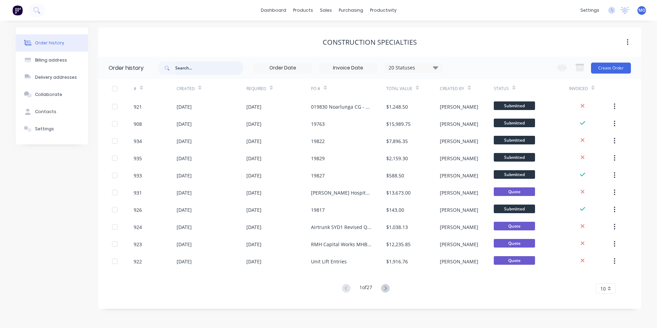
click at [199, 66] on input "text" at bounding box center [209, 68] width 68 height 14
click at [327, 13] on div "sales" at bounding box center [325, 10] width 19 height 10
click at [337, 27] on link "Sales Orders" at bounding box center [361, 33] width 91 height 14
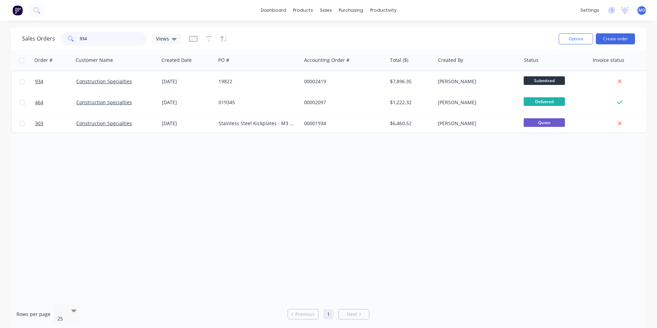
click at [125, 34] on input "934" at bounding box center [113, 39] width 67 height 14
type input "930"
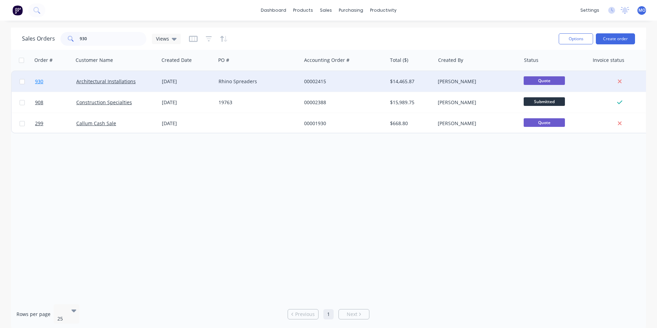
click at [76, 79] on link "930" at bounding box center [55, 81] width 41 height 21
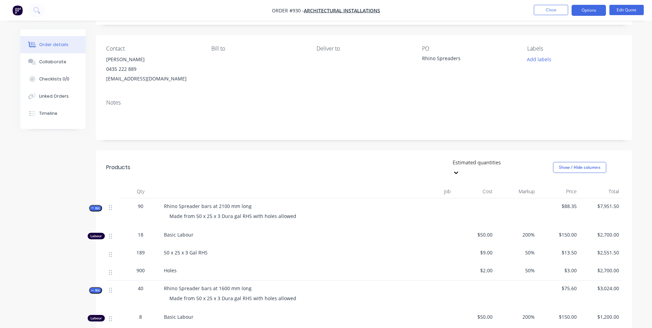
scroll to position [40, 0]
click at [551, 9] on button "Close" at bounding box center [550, 10] width 34 height 10
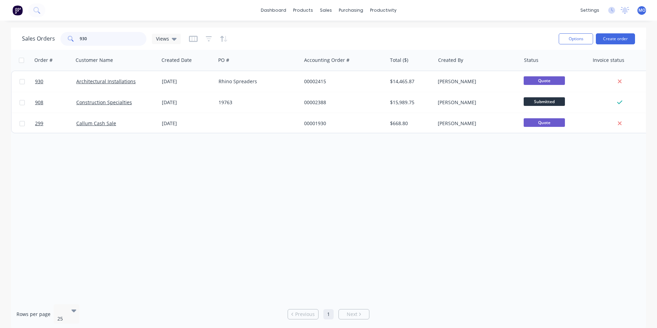
drag, startPoint x: 124, startPoint y: 35, endPoint x: 72, endPoint y: 42, distance: 52.6
click at [72, 41] on div "930" at bounding box center [103, 39] width 86 height 14
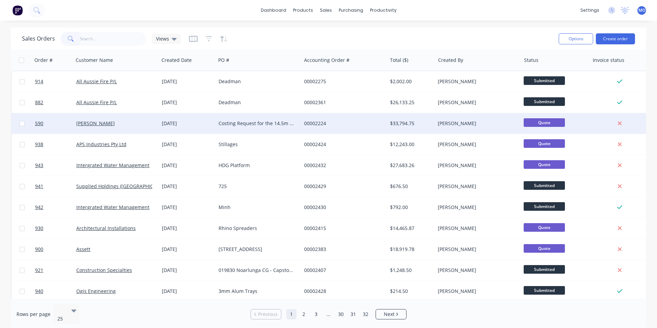
click at [227, 129] on div "Costing Request for the 14.5m D&G Tree Rectification Works" at bounding box center [259, 123] width 86 height 21
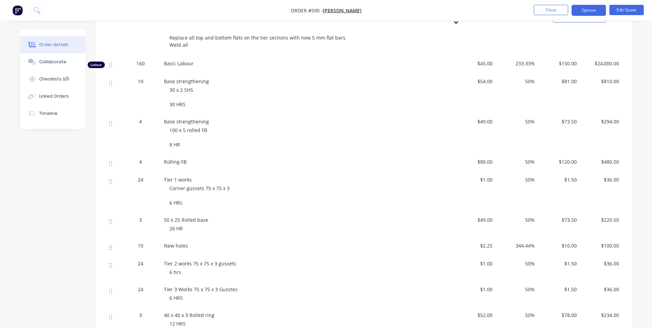
scroll to position [179, 0]
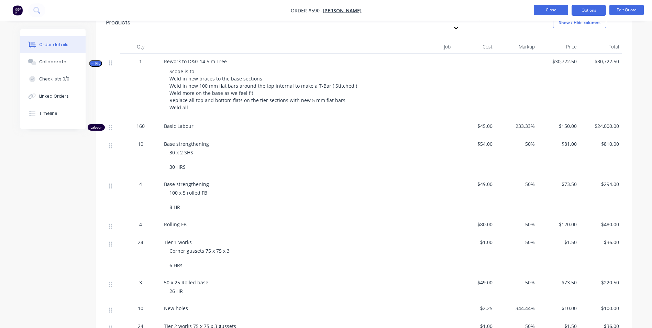
click at [555, 13] on button "Close" at bounding box center [550, 10] width 34 height 10
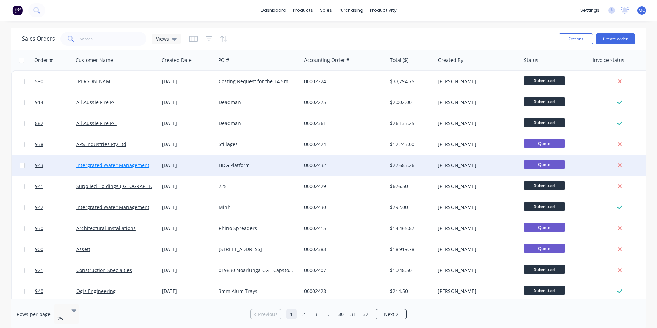
click at [132, 166] on link "Intergrated Water Management" at bounding box center [112, 165] width 73 height 7
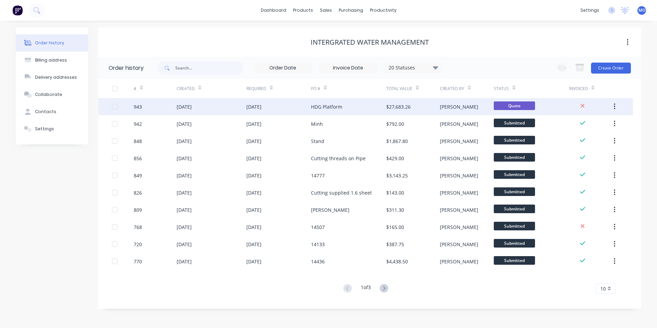
click at [401, 107] on div "$27,683.26" at bounding box center [398, 106] width 24 height 7
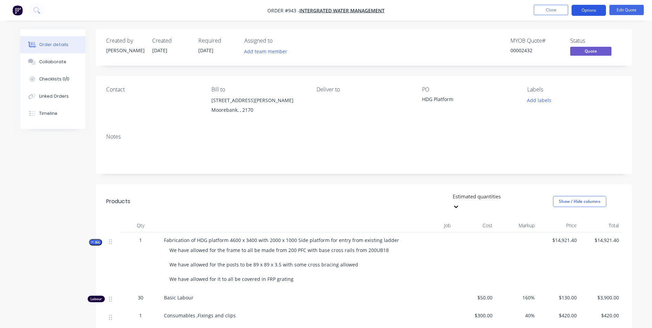
click at [585, 12] on button "Options" at bounding box center [588, 10] width 34 height 11
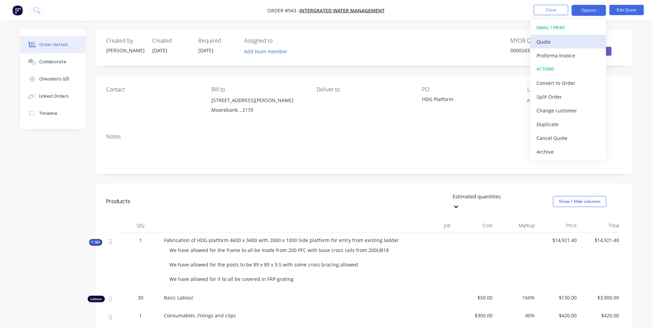
click at [544, 43] on div "Quote" at bounding box center [567, 42] width 63 height 10
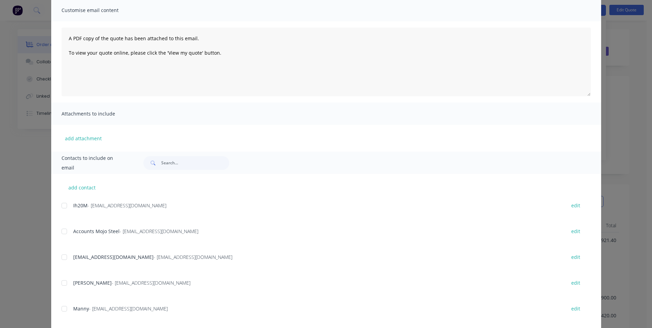
scroll to position [114, 0]
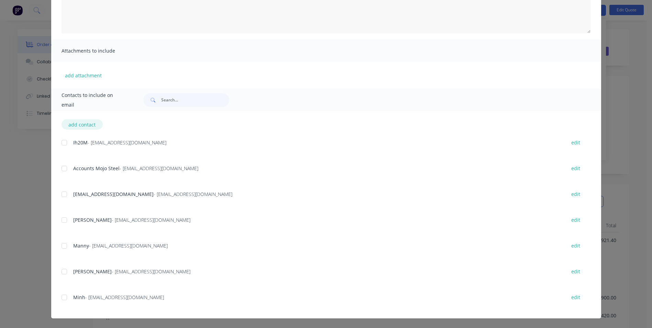
click at [78, 126] on button "add contact" at bounding box center [81, 124] width 41 height 10
select select "AU"
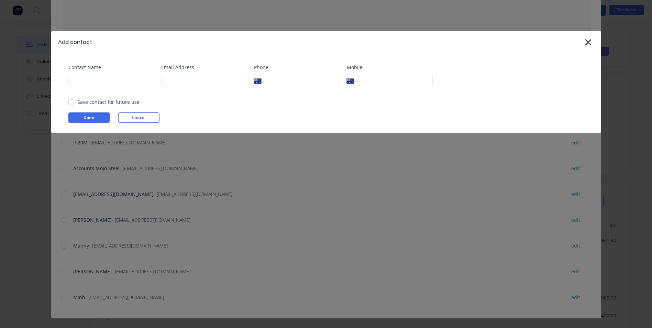
click at [90, 74] on div "Contact Name" at bounding box center [111, 78] width 86 height 28
click at [91, 84] on input at bounding box center [111, 81] width 86 height 10
type input "Pareshp"
click at [168, 79] on input at bounding box center [204, 81] width 86 height 10
click at [74, 106] on div at bounding box center [71, 102] width 14 height 14
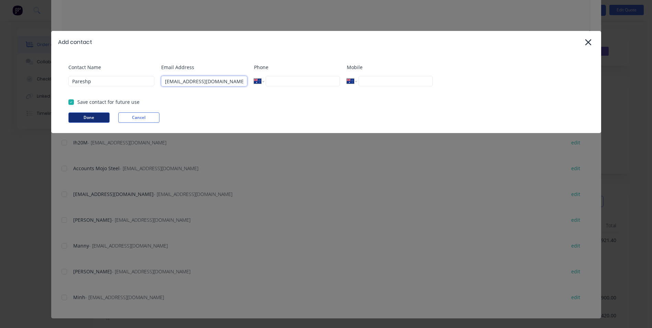
type input "Pareshp@ih2om.com.au"
click at [87, 122] on button "Done" at bounding box center [88, 117] width 41 height 10
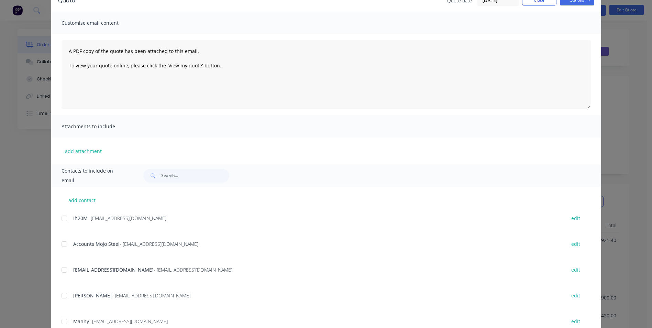
scroll to position [139, 0]
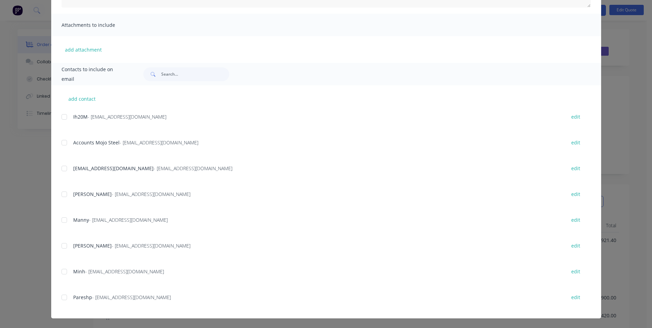
click at [65, 301] on div at bounding box center [64, 297] width 14 height 14
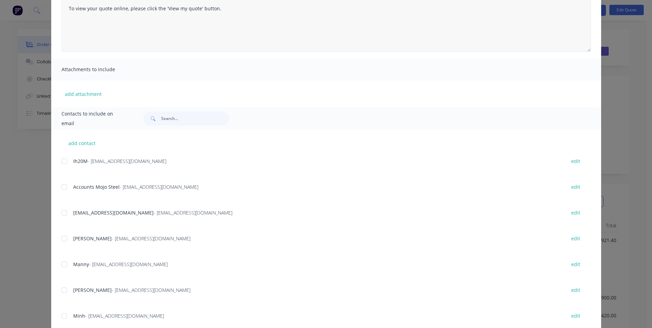
scroll to position [34, 0]
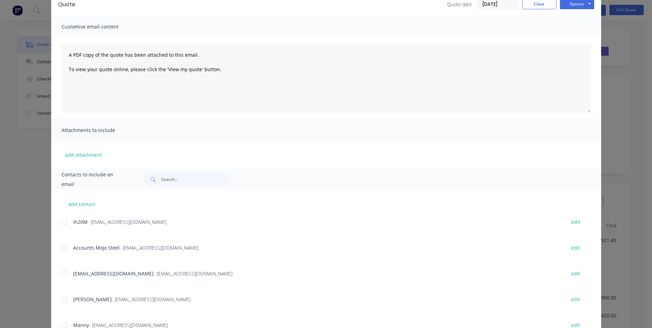
click at [571, 12] on div "Quote Quote date 30/09/25 Close Options Preview Print Email" at bounding box center [326, 4] width 550 height 22
click at [568, 3] on button "Options" at bounding box center [577, 4] width 34 height 10
click at [572, 39] on button "Email" at bounding box center [582, 38] width 44 height 11
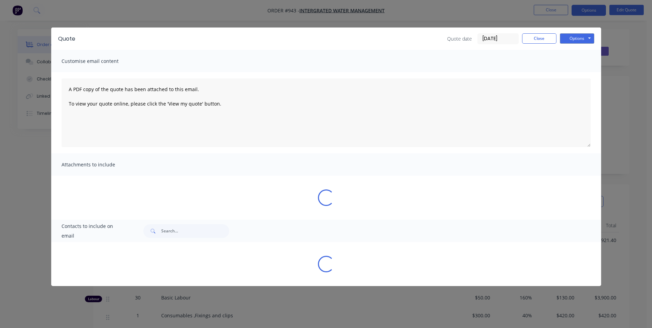
scroll to position [0, 0]
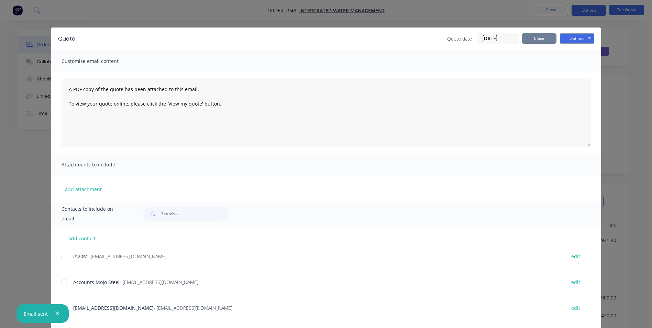
click at [538, 39] on button "Close" at bounding box center [539, 38] width 34 height 10
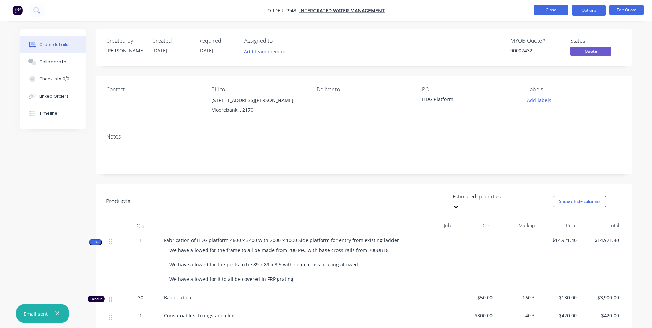
click at [544, 13] on button "Close" at bounding box center [550, 10] width 34 height 10
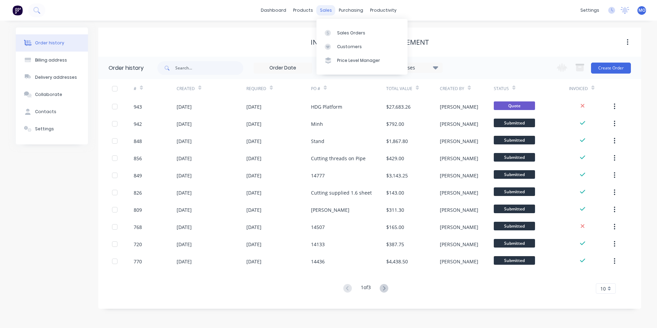
click at [328, 12] on div "sales" at bounding box center [325, 10] width 19 height 10
click at [344, 34] on div "Sales Orders" at bounding box center [351, 33] width 28 height 6
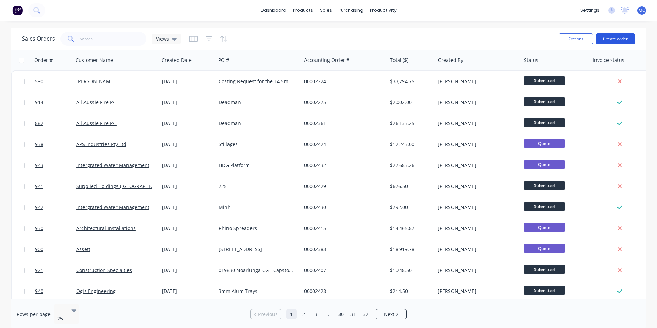
click at [606, 43] on button "Create order" at bounding box center [615, 38] width 39 height 11
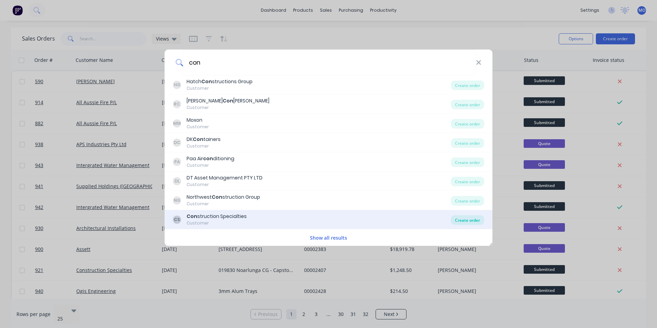
type input "con"
click at [468, 224] on div "Create order" at bounding box center [467, 220] width 33 height 10
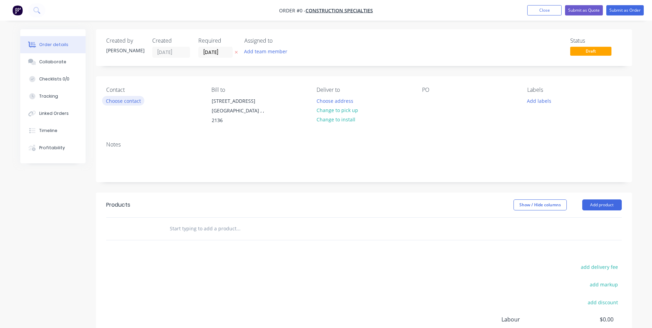
click at [131, 102] on button "Choose contact" at bounding box center [123, 100] width 42 height 9
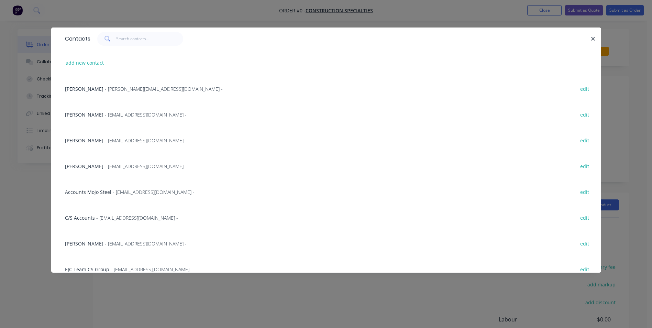
click at [108, 144] on div "Mary Lee - MLee@c-sgroup.com - edit" at bounding box center [325, 140] width 529 height 26
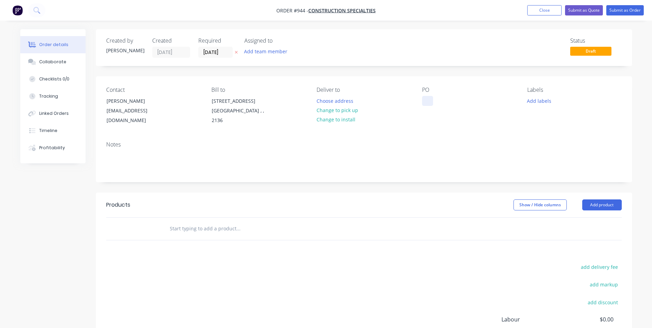
click at [422, 103] on div at bounding box center [427, 101] width 11 height 10
click at [427, 97] on div at bounding box center [427, 101] width 11 height 10
paste div
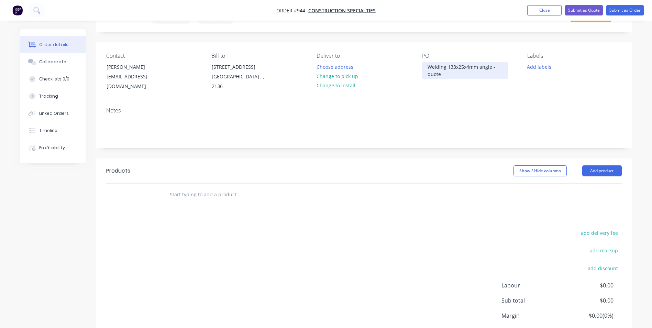
scroll to position [34, 0]
click at [595, 170] on button "Add product" at bounding box center [601, 170] width 39 height 11
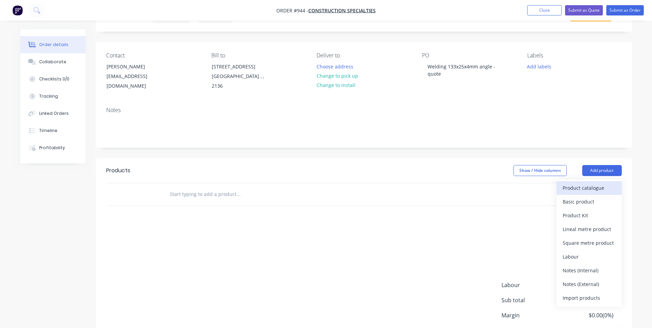
click at [564, 186] on div "Product catalogue" at bounding box center [588, 188] width 53 height 10
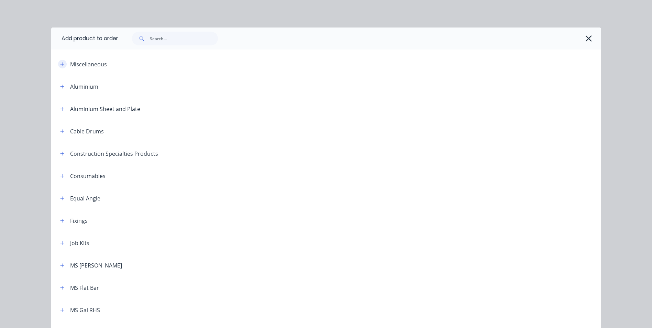
click at [59, 67] on button "button" at bounding box center [62, 64] width 9 height 9
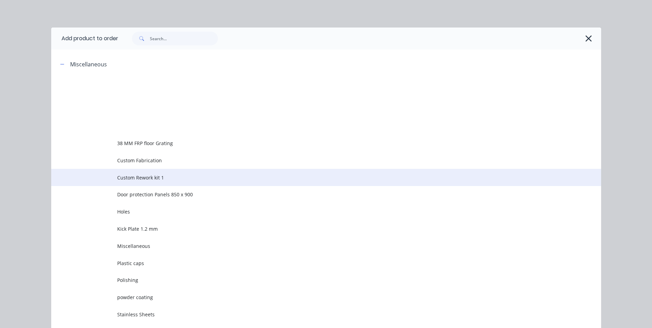
click at [121, 176] on span "Custom Rework kit 1" at bounding box center [310, 177] width 387 height 7
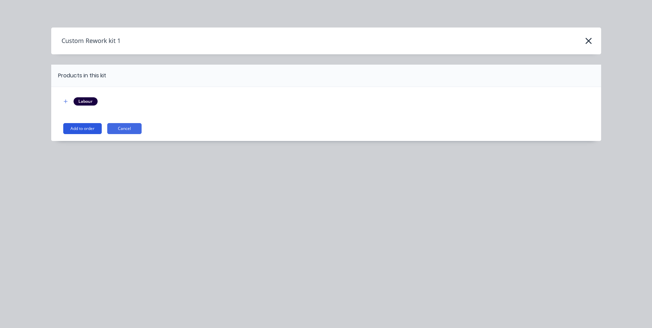
click at [75, 128] on button "Add to order" at bounding box center [82, 128] width 38 height 11
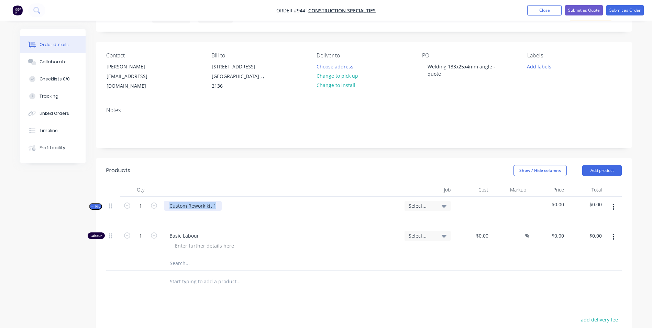
drag, startPoint x: 220, startPoint y: 203, endPoint x: 108, endPoint y: 209, distance: 111.8
click at [108, 209] on div "Kit 1 Custom Rework kit 1 Select... $0.00 $0.00" at bounding box center [363, 211] width 515 height 30
click at [145, 236] on input "1" at bounding box center [141, 235] width 18 height 10
type input "0.25"
type input "$50.00"
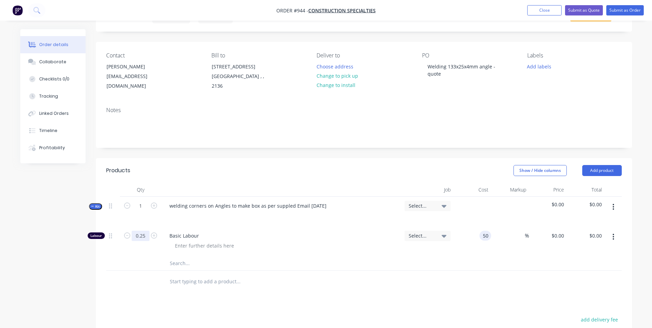
type input "$50.00"
type input "$12.50"
type input "150"
type input "200"
type input "$150.00"
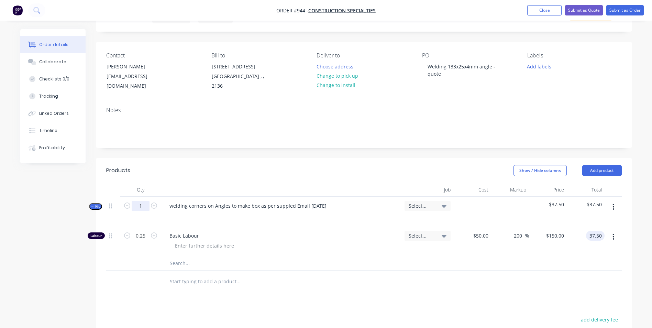
type input "$37.50"
click at [140, 206] on input "1" at bounding box center [141, 206] width 18 height 10
type input "18"
type input "4.5"
type input "$675.00"
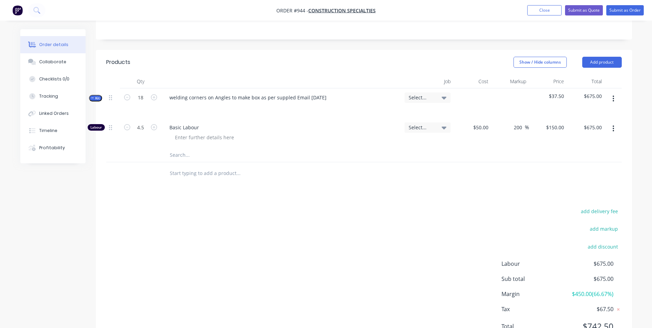
scroll to position [143, 0]
click at [612, 206] on button "add delivery fee" at bounding box center [599, 210] width 44 height 9
type input "55"
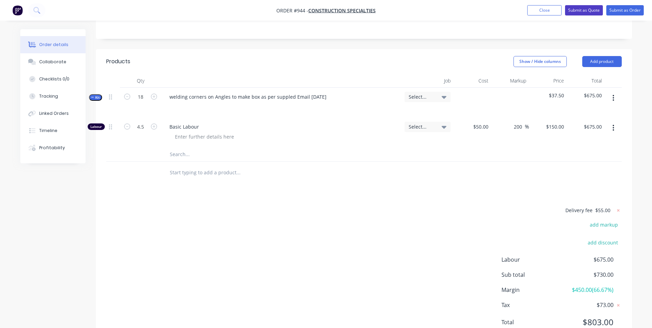
click at [576, 13] on button "Submit as Quote" at bounding box center [584, 10] width 38 height 10
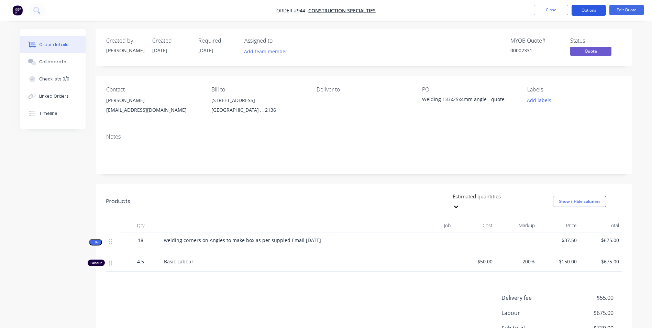
click at [586, 13] on button "Options" at bounding box center [588, 10] width 34 height 11
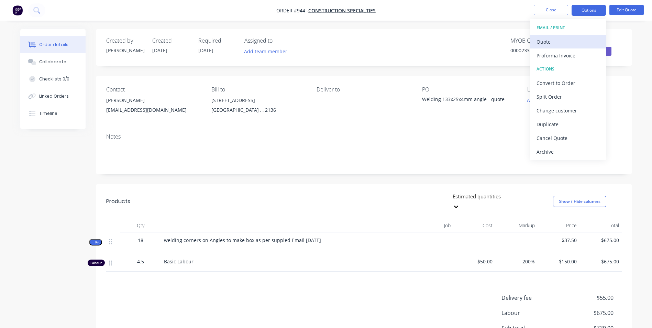
click at [561, 46] on div "Quote" at bounding box center [567, 42] width 63 height 10
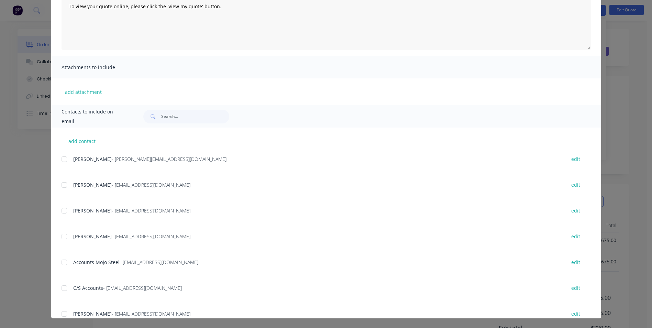
click at [62, 187] on div at bounding box center [64, 185] width 14 height 14
click at [64, 212] on div at bounding box center [64, 211] width 14 height 14
drag, startPoint x: 61, startPoint y: 240, endPoint x: 66, endPoint y: 239, distance: 4.2
click at [61, 239] on div at bounding box center [64, 236] width 14 height 14
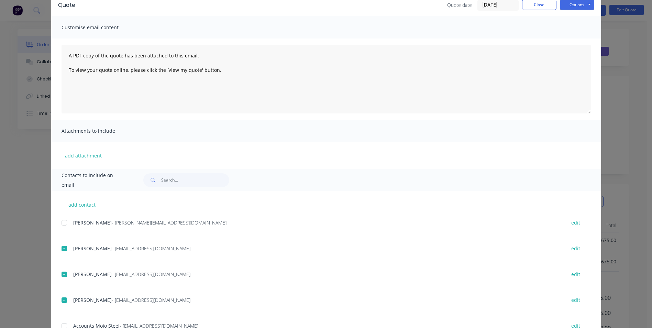
scroll to position [34, 0]
click at [570, 8] on button "Options" at bounding box center [577, 4] width 34 height 10
click at [568, 43] on button "Email" at bounding box center [582, 38] width 44 height 11
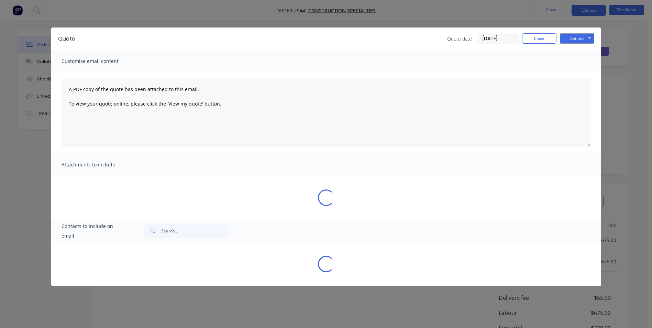
scroll to position [0, 0]
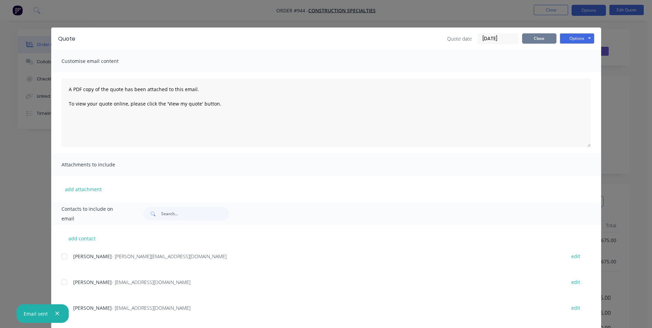
click at [541, 38] on button "Close" at bounding box center [539, 38] width 34 height 10
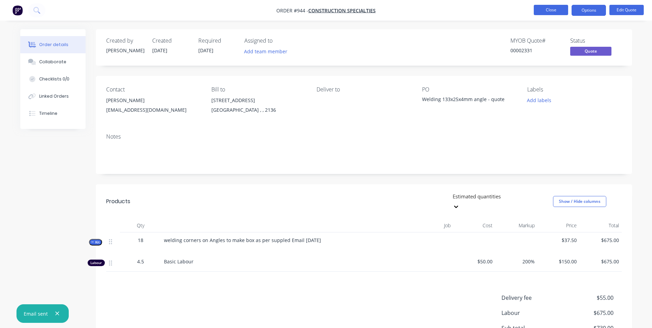
click at [553, 14] on button "Close" at bounding box center [550, 10] width 34 height 10
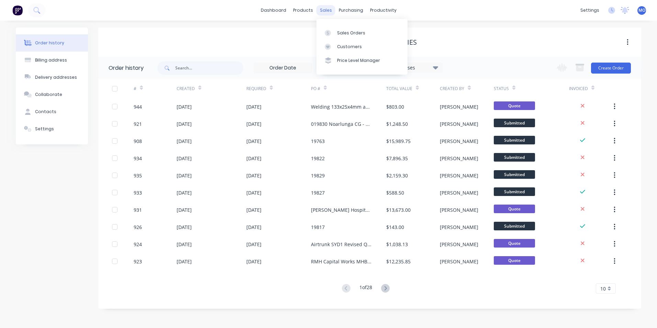
click at [326, 10] on div "sales" at bounding box center [325, 10] width 19 height 10
copy div "sales"
click at [341, 35] on div "Sales Orders" at bounding box center [351, 33] width 28 height 6
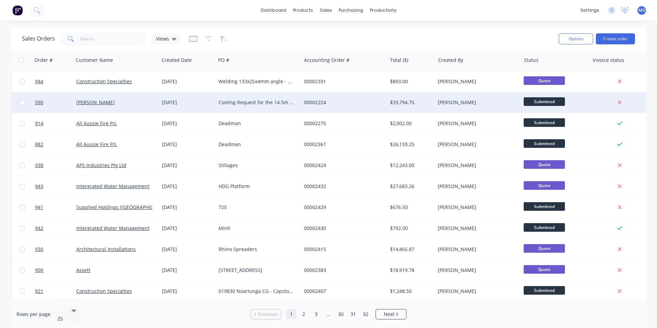
click at [97, 98] on div "[PERSON_NAME]" at bounding box center [117, 102] width 86 height 21
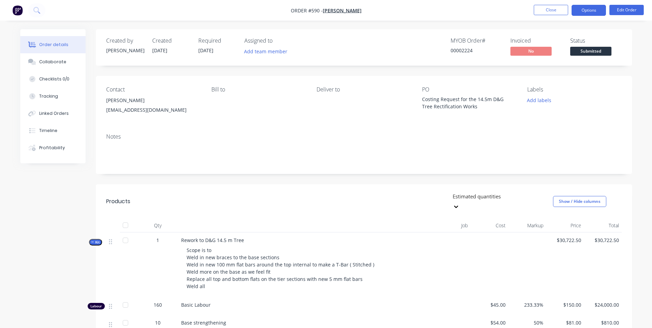
click at [584, 5] on button "Options" at bounding box center [588, 10] width 34 height 11
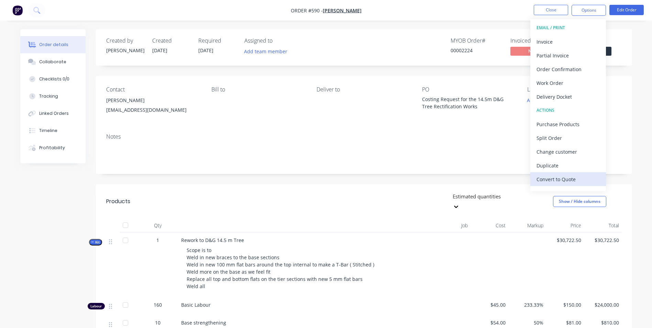
click at [559, 178] on div "Convert to Quote" at bounding box center [567, 179] width 63 height 10
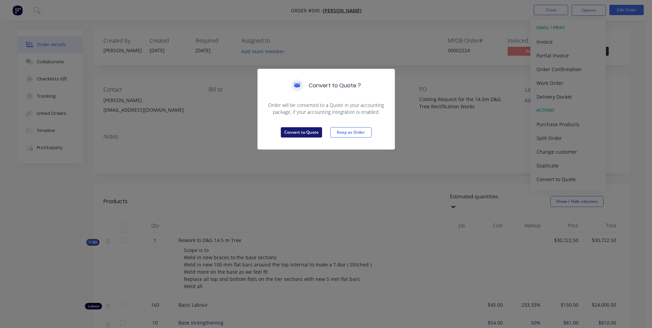
click at [308, 131] on button "Convert to Quote" at bounding box center [301, 132] width 41 height 10
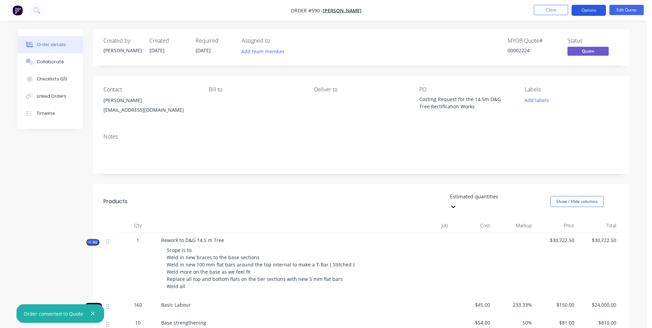
click at [589, 15] on button "Options" at bounding box center [588, 10] width 34 height 11
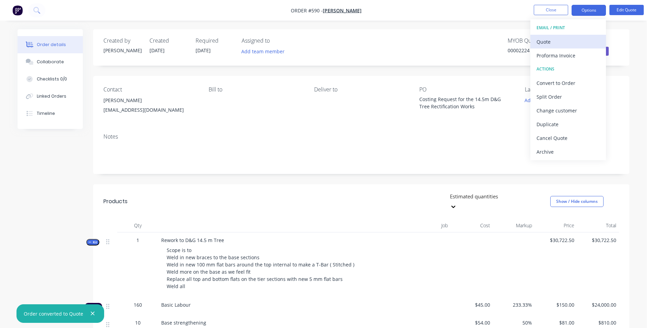
click at [544, 40] on div "Quote" at bounding box center [567, 42] width 63 height 10
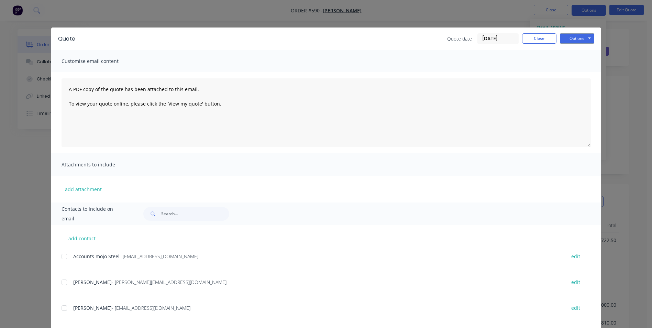
click at [66, 303] on div at bounding box center [64, 308] width 14 height 14
click at [570, 38] on button "Options" at bounding box center [577, 38] width 34 height 10
click at [573, 68] on button "Email" at bounding box center [582, 73] width 44 height 11
